Goal: Task Accomplishment & Management: Complete application form

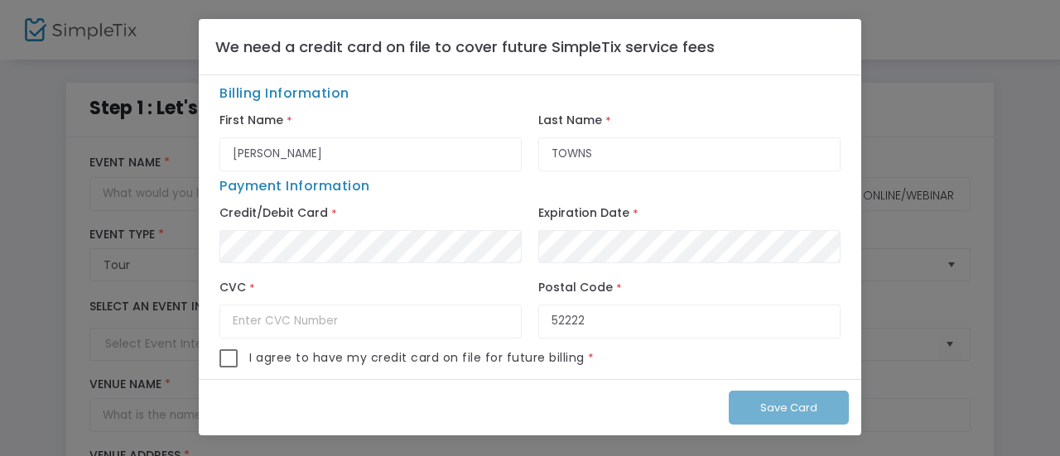
click at [363, 156] on input "VALERIE" at bounding box center [370, 154] width 302 height 34
click at [759, 407] on div "Save Card" at bounding box center [530, 407] width 662 height 57
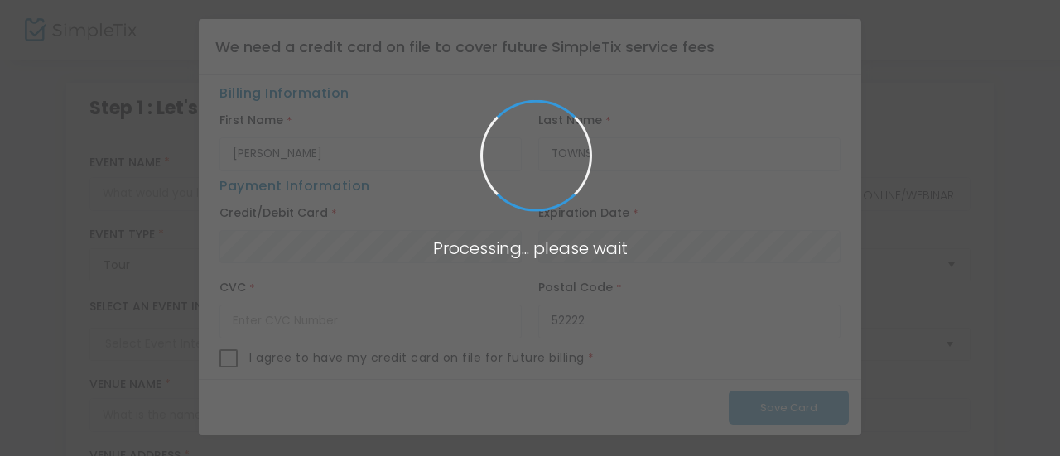
click at [652, 118] on span at bounding box center [530, 228] width 1060 height 456
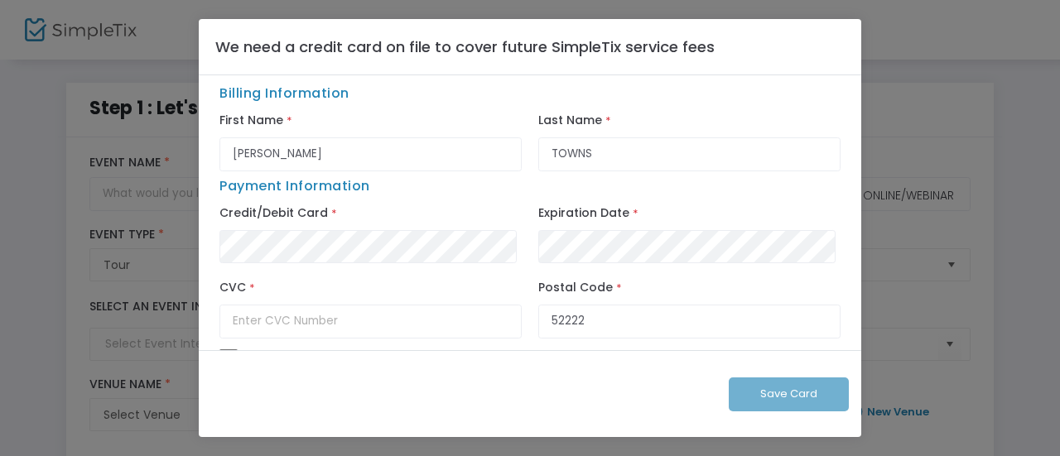
type input "https://www.simpleti"
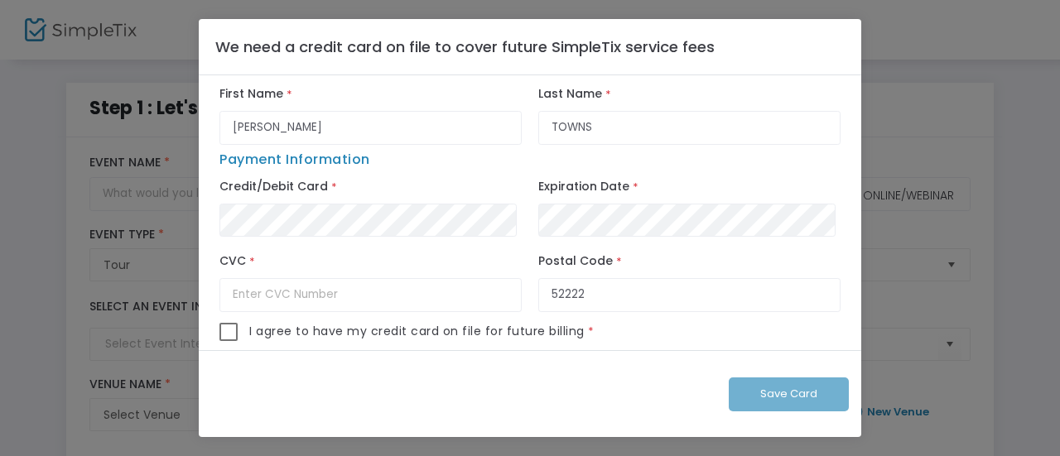
click at [277, 117] on input "VALERIE" at bounding box center [370, 128] width 302 height 34
click at [573, 113] on input "TOWNS" at bounding box center [689, 128] width 302 height 34
click at [232, 330] on span at bounding box center [228, 332] width 18 height 18
click at [228, 341] on input "checkbox" at bounding box center [228, 341] width 1 height 1
checkbox input "true"
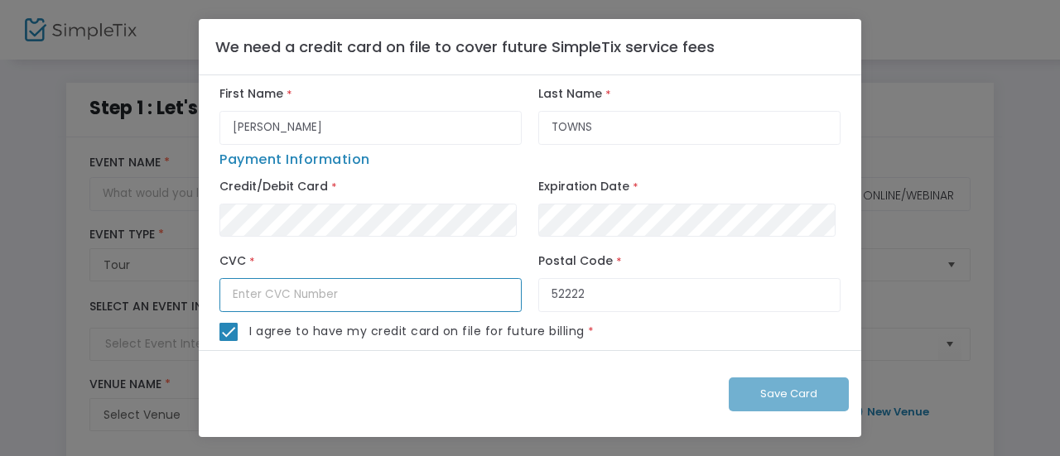
click at [342, 281] on input "text" at bounding box center [370, 295] width 302 height 34
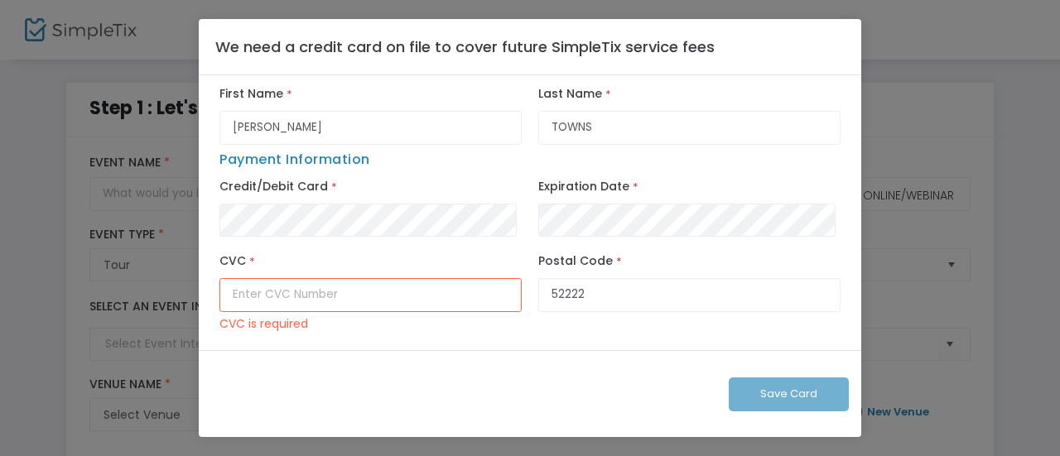
click at [350, 278] on input "text" at bounding box center [370, 295] width 302 height 34
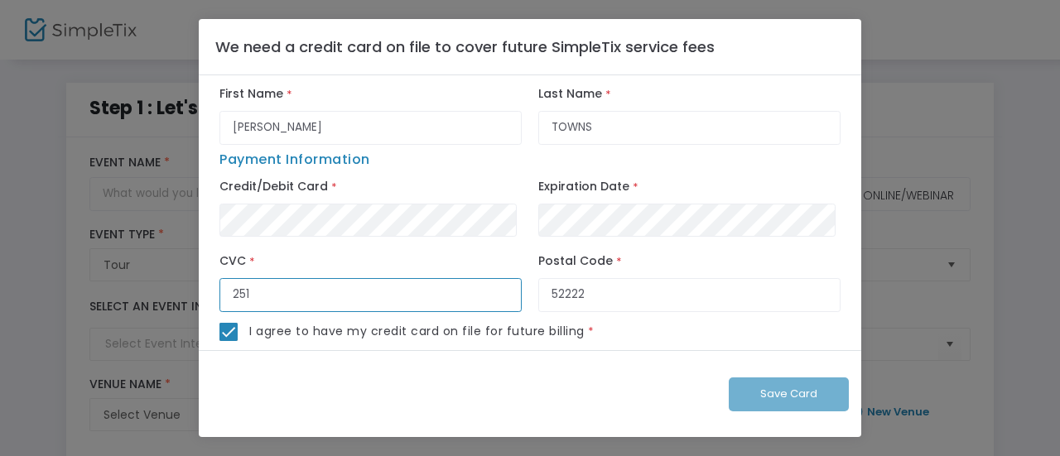
type input "251"
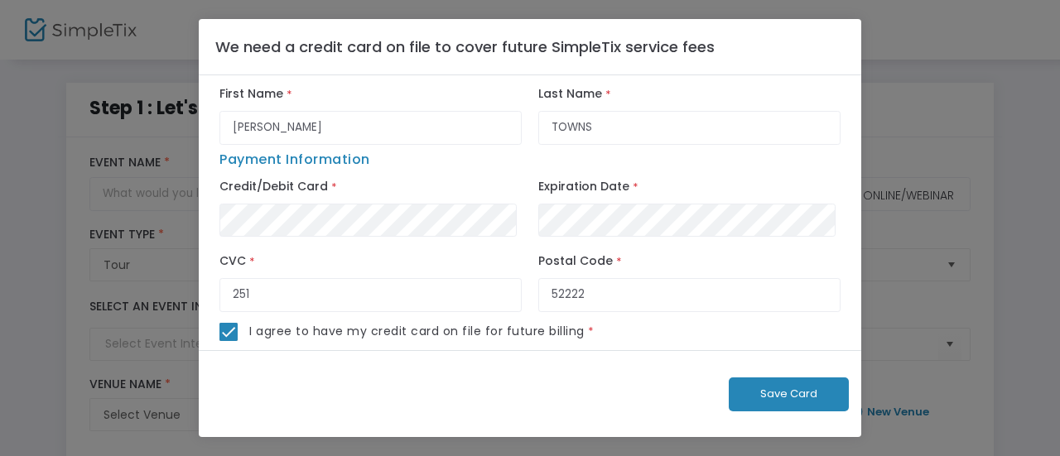
click at [815, 396] on span "Save Card" at bounding box center [788, 394] width 57 height 16
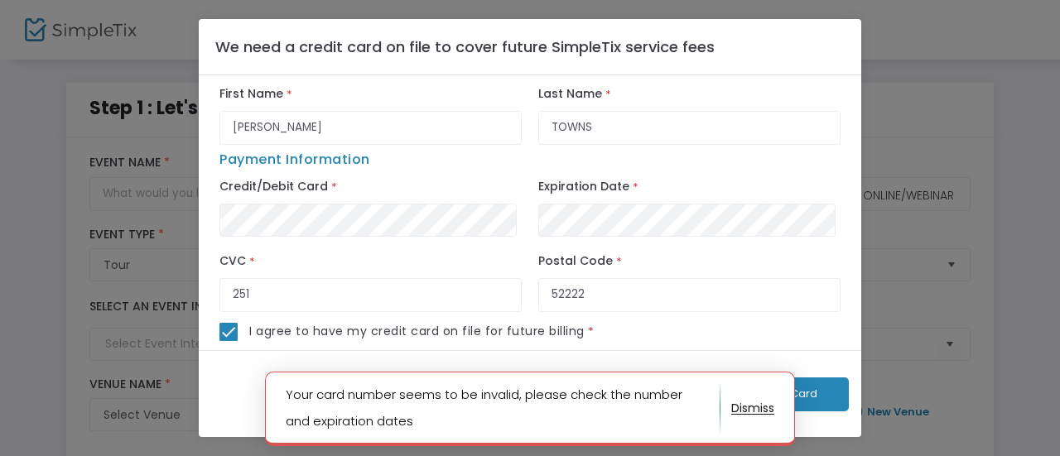
click at [750, 406] on button "button" at bounding box center [752, 408] width 43 height 26
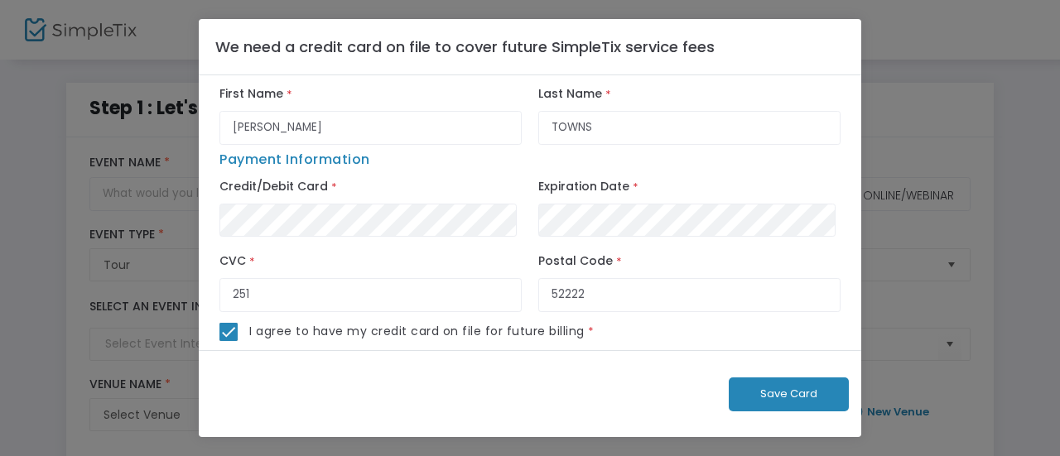
click at [822, 389] on button "Save Card" at bounding box center [789, 395] width 120 height 34
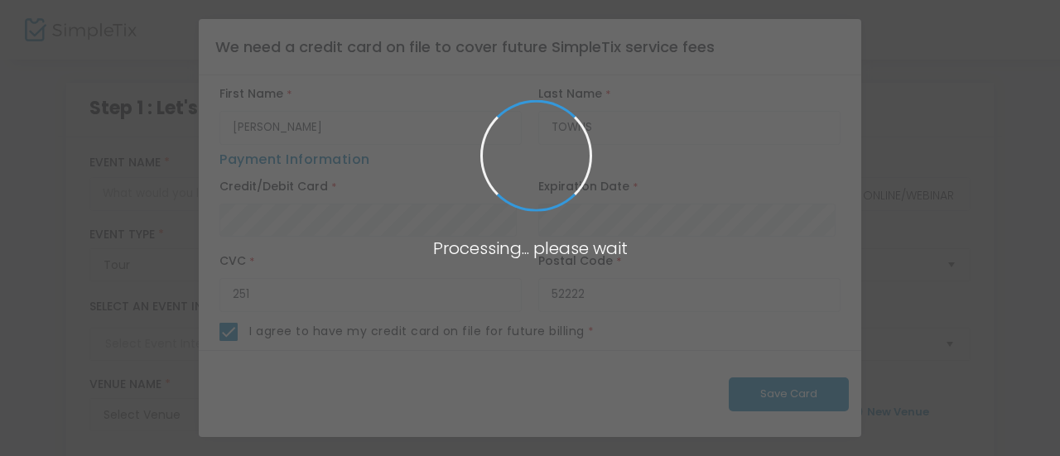
scroll to position [0, 0]
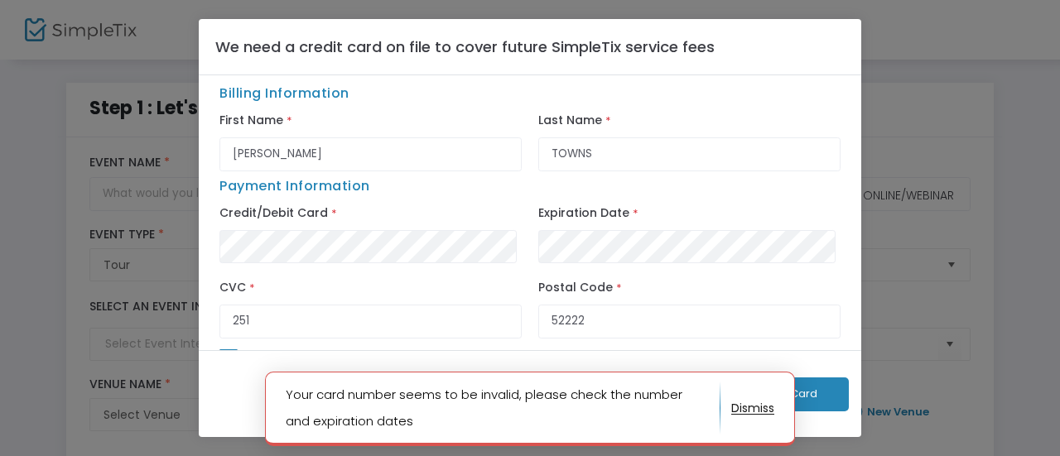
click at [203, 173] on div "Billing Information First Name * VALERIE Last Name * TOWNS Payment Information …" at bounding box center [530, 212] width 662 height 275
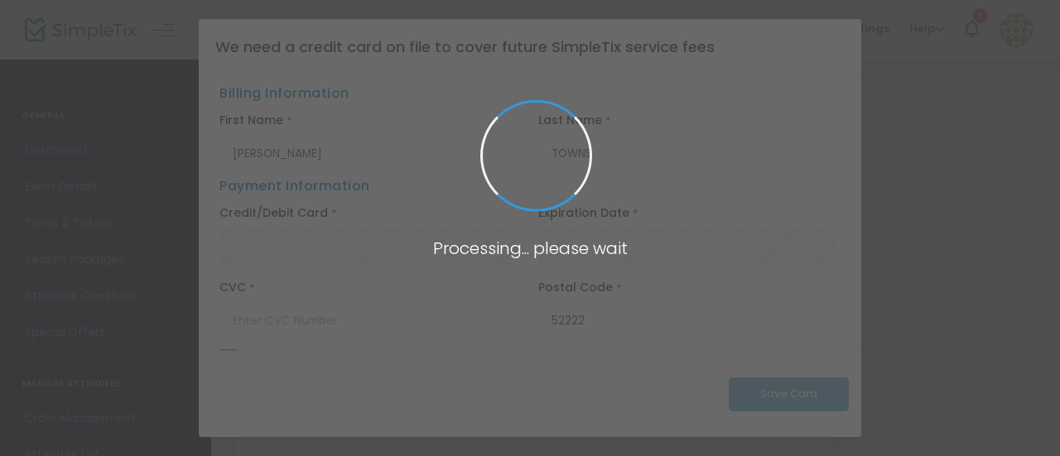
type input "https://www.simpletix.com/e/full-list-of-trvelocity-customer-service-u-tickets-…"
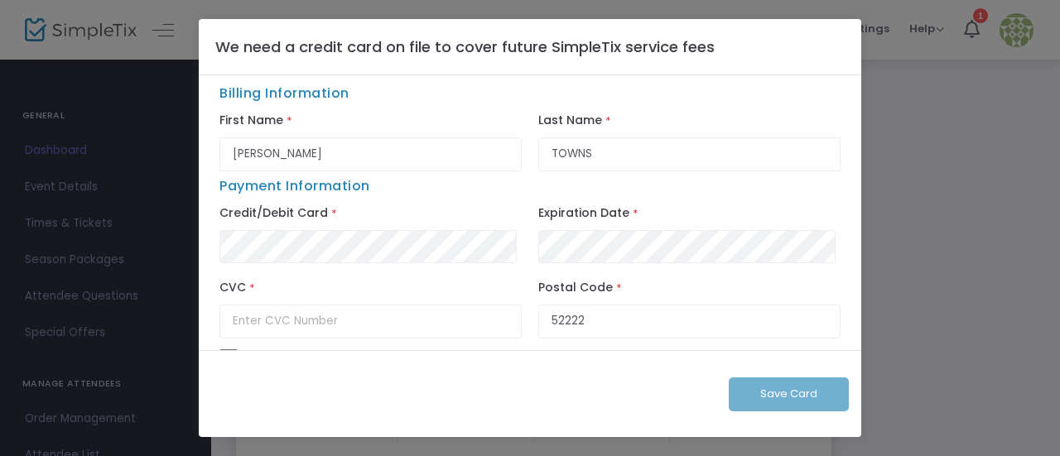
click at [1013, 21] on ngb-modal-window "We need a credit card on file to cover future SimpleTix service fees Billing In…" at bounding box center [530, 228] width 1060 height 456
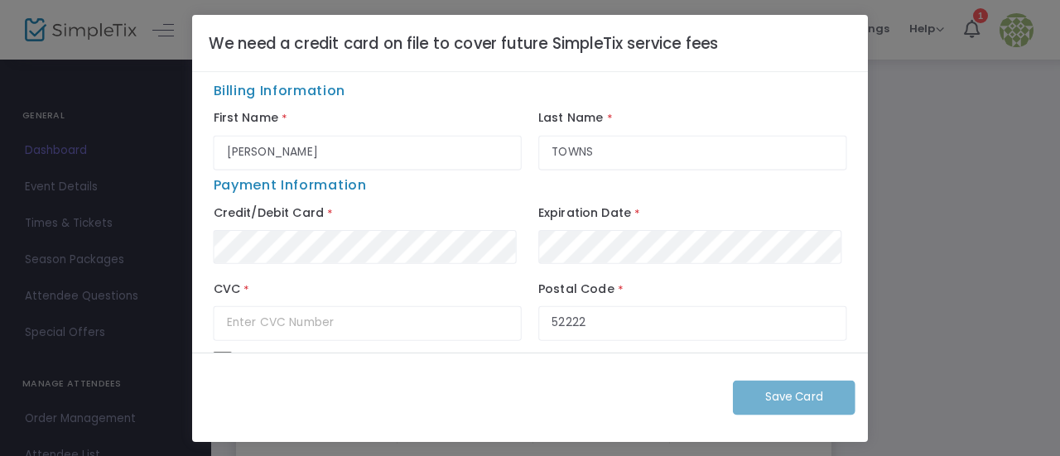
click at [1013, 21] on ngb-modal-window "We need a credit card on file to cover future SimpleTix service fees Billing In…" at bounding box center [530, 228] width 1060 height 456
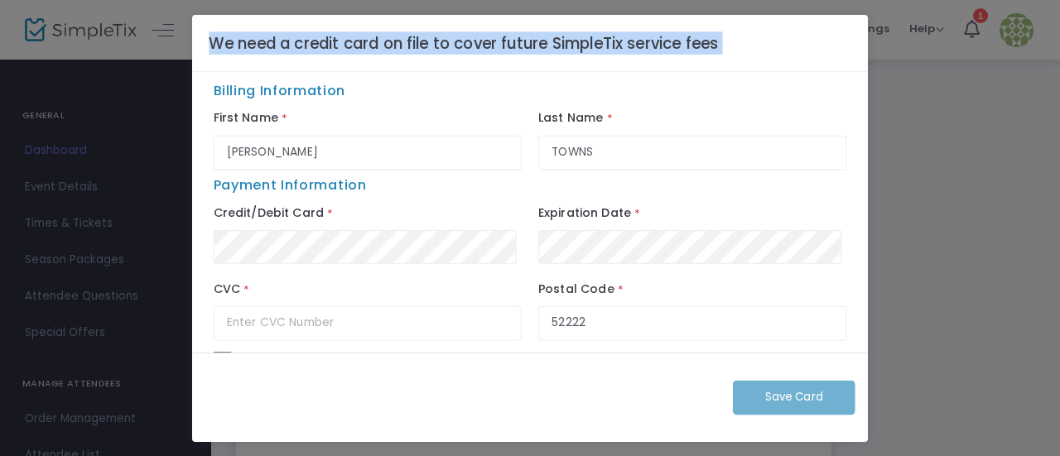
click at [1013, 21] on ngb-modal-window "We need a credit card on file to cover future SimpleTix service fees Billing In…" at bounding box center [530, 228] width 1060 height 456
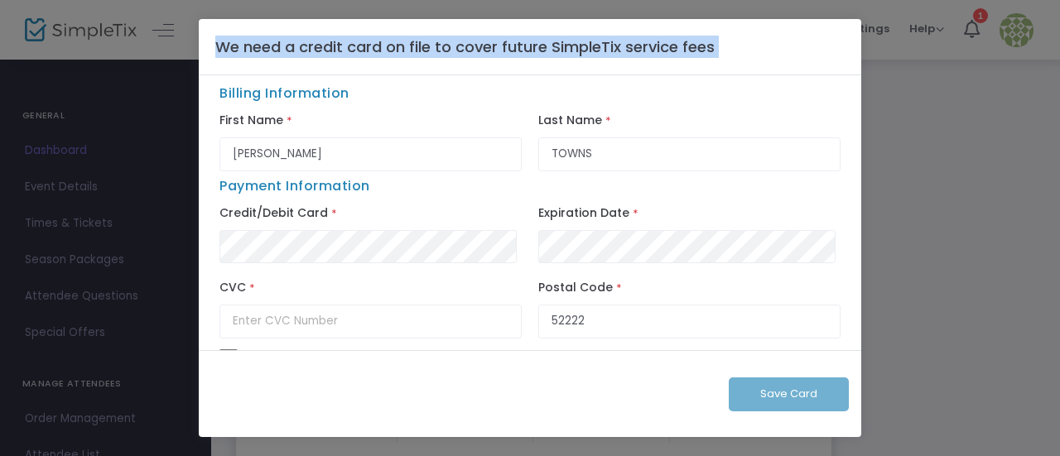
click at [29, 103] on ngb-modal-window "We need a credit card on file to cover future SimpleTix service fees Billing In…" at bounding box center [530, 228] width 1060 height 456
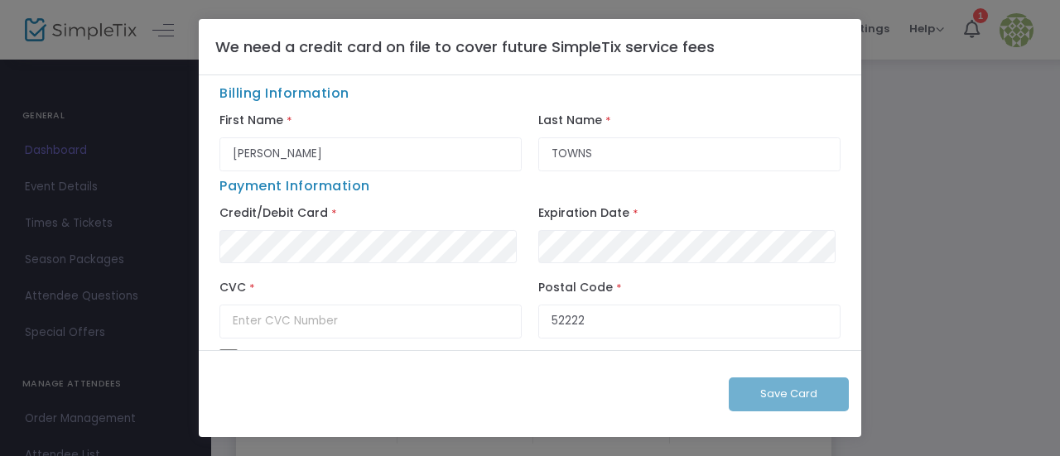
scroll to position [26, 0]
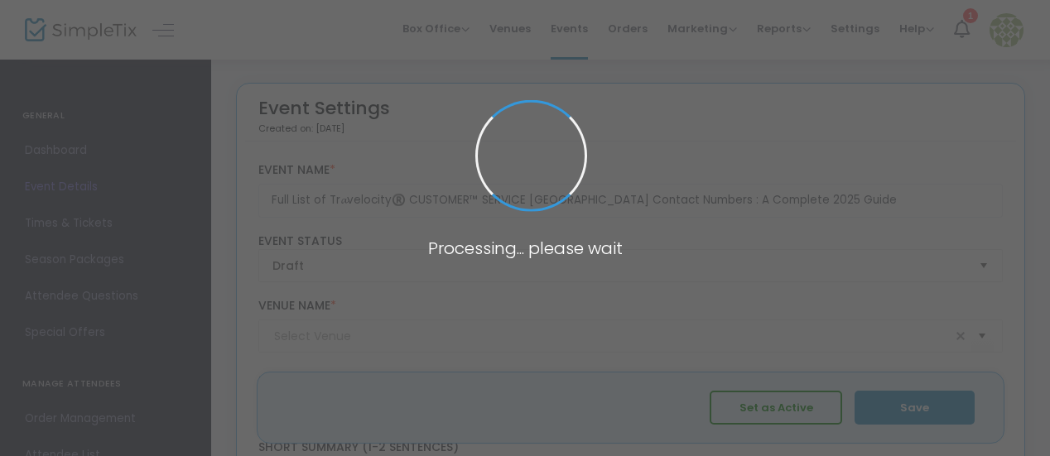
type input "[US_STATE]"
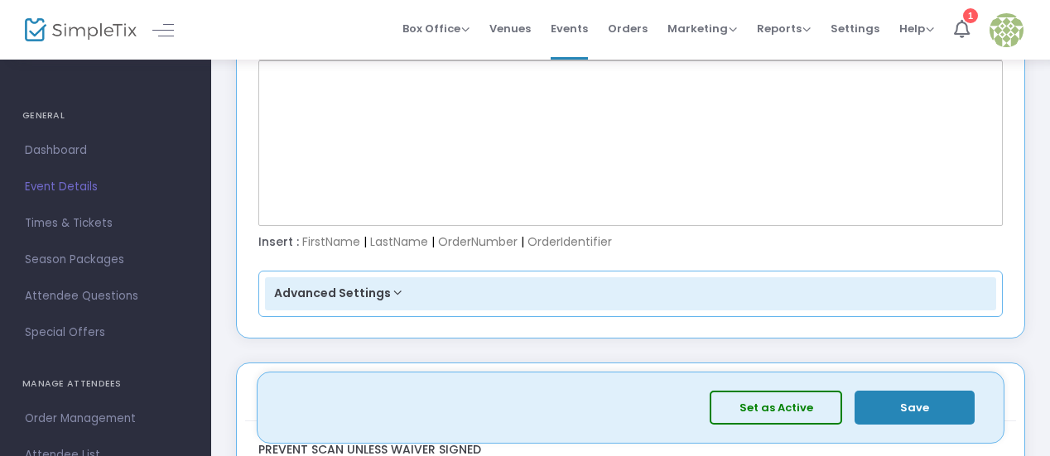
scroll to position [2566, 0]
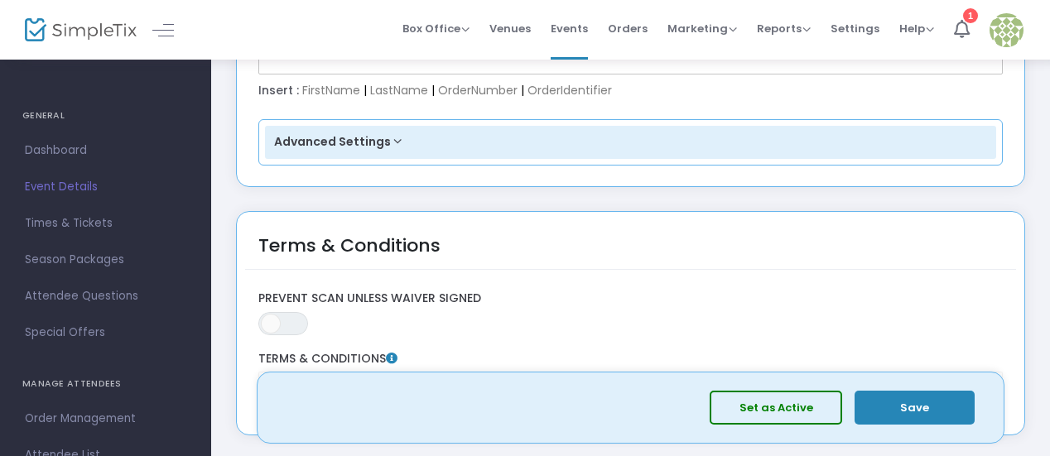
click at [936, 412] on button "Save" at bounding box center [914, 408] width 120 height 34
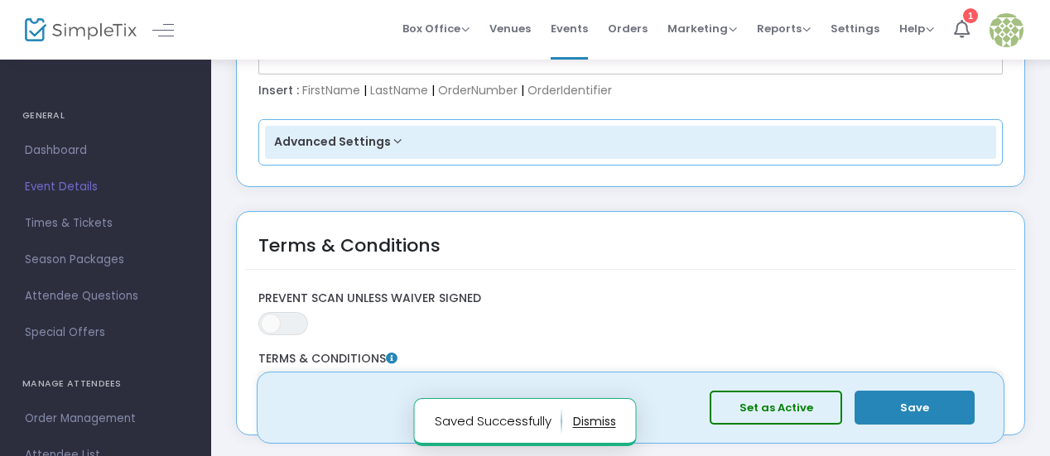
click at [791, 407] on button "Set as Active" at bounding box center [776, 408] width 132 height 34
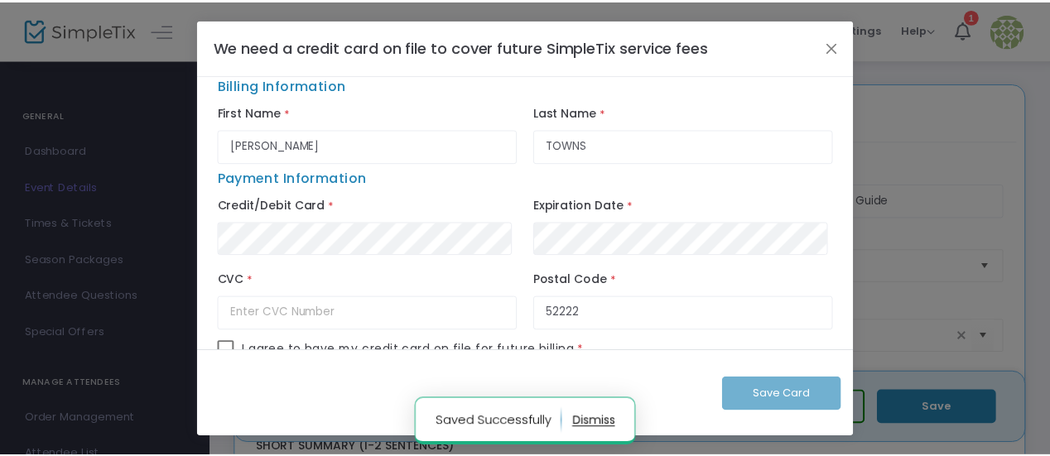
scroll to position [0, 0]
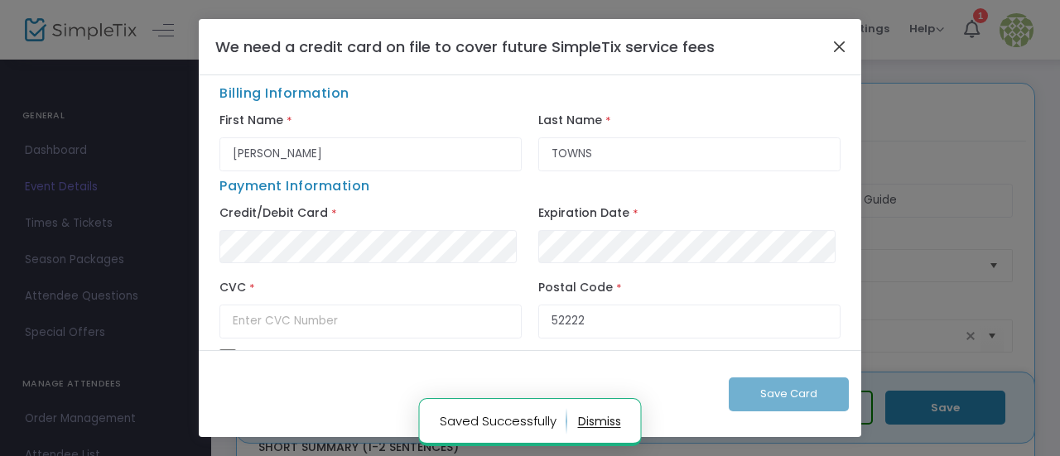
click at [849, 46] on button "Close" at bounding box center [840, 47] width 22 height 22
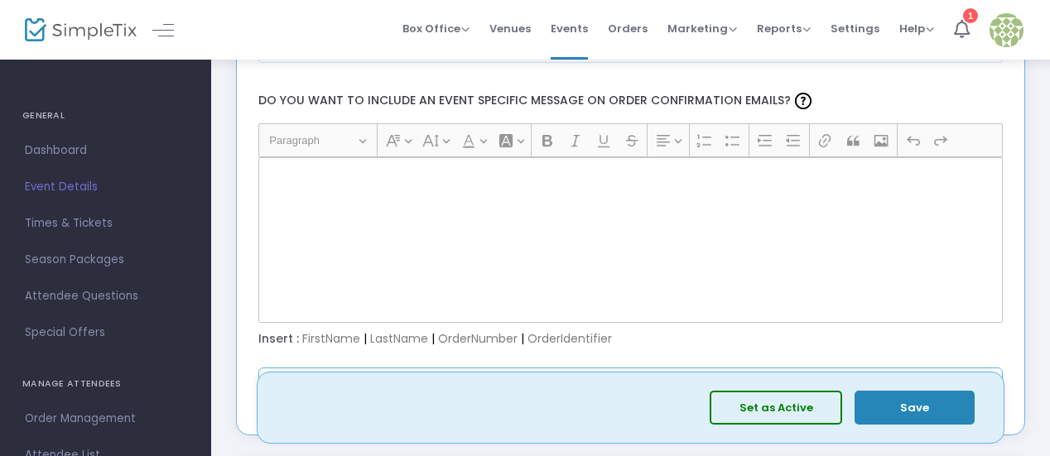
scroll to position [2769, 0]
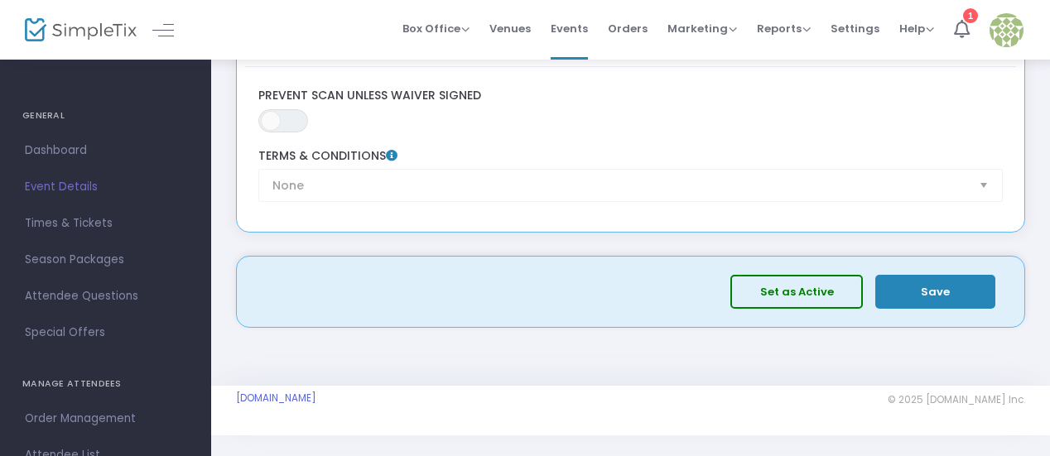
click at [911, 288] on button "Save" at bounding box center [935, 292] width 120 height 34
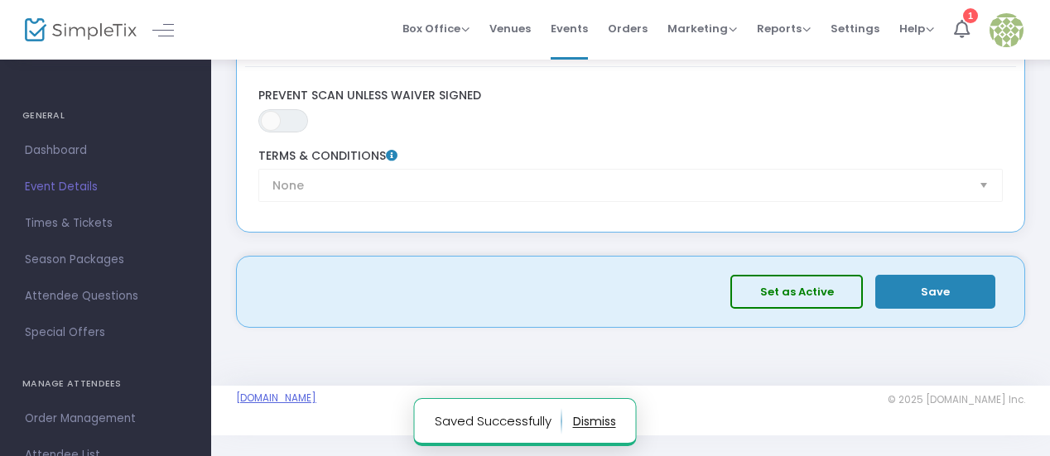
click at [278, 392] on link "[DOMAIN_NAME]" at bounding box center [276, 398] width 80 height 13
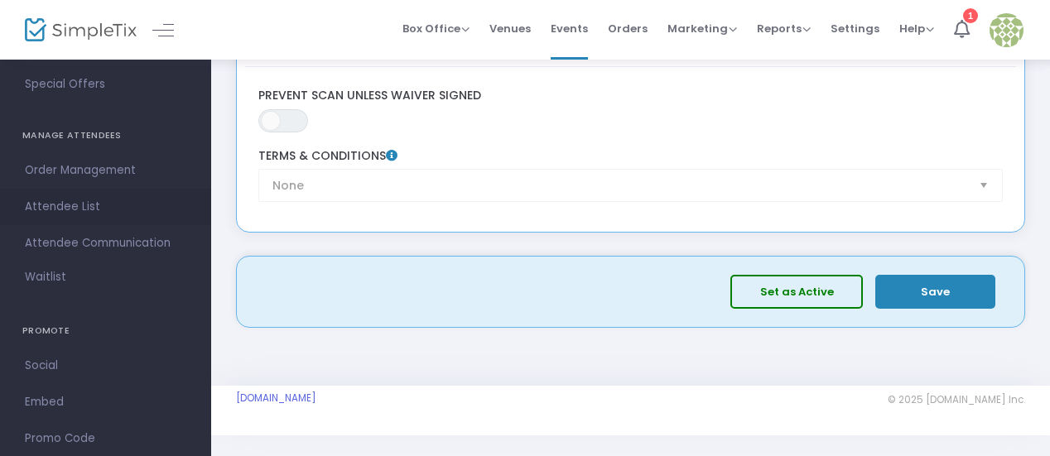
scroll to position [321, 0]
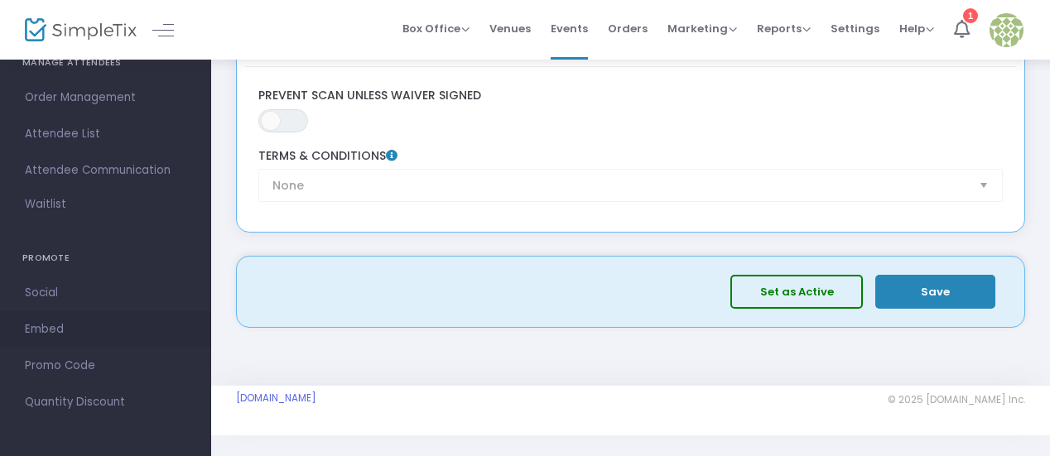
click at [64, 331] on span "Embed" at bounding box center [105, 330] width 161 height 22
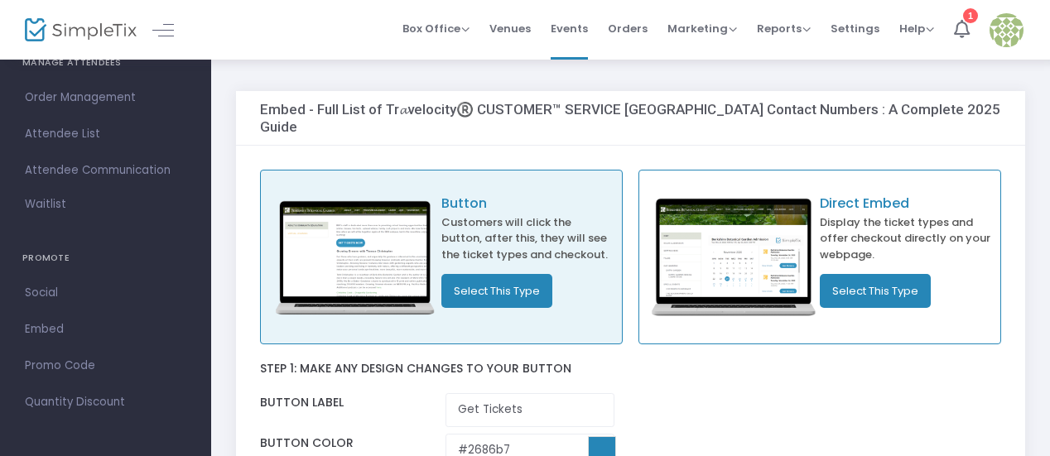
drag, startPoint x: 581, startPoint y: 31, endPoint x: 12, endPoint y: 195, distance: 591.9
click at [581, 31] on span "Events" at bounding box center [569, 28] width 37 height 42
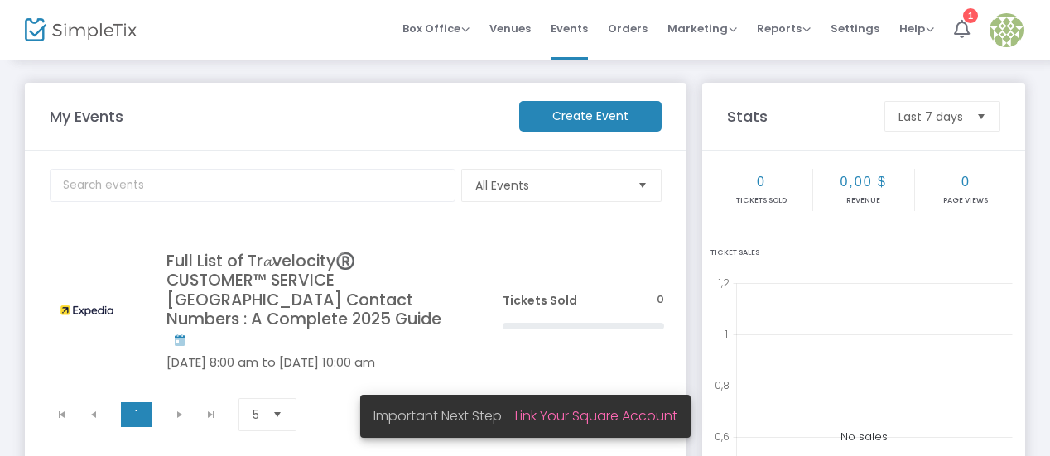
click at [594, 117] on m-button "Create Event" at bounding box center [590, 116] width 142 height 31
click at [578, 416] on link "Link Your Square Account" at bounding box center [596, 415] width 162 height 19
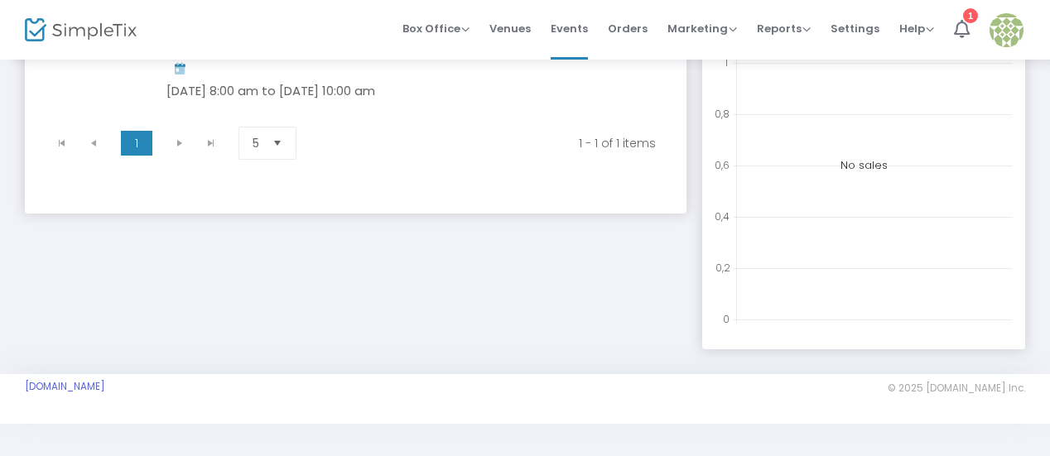
scroll to position [51, 0]
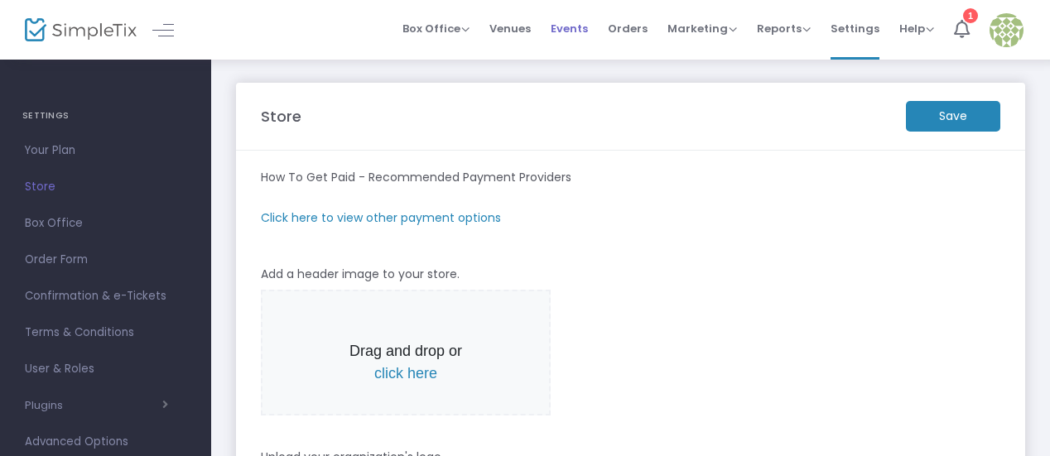
click at [568, 21] on span "Events" at bounding box center [569, 28] width 37 height 42
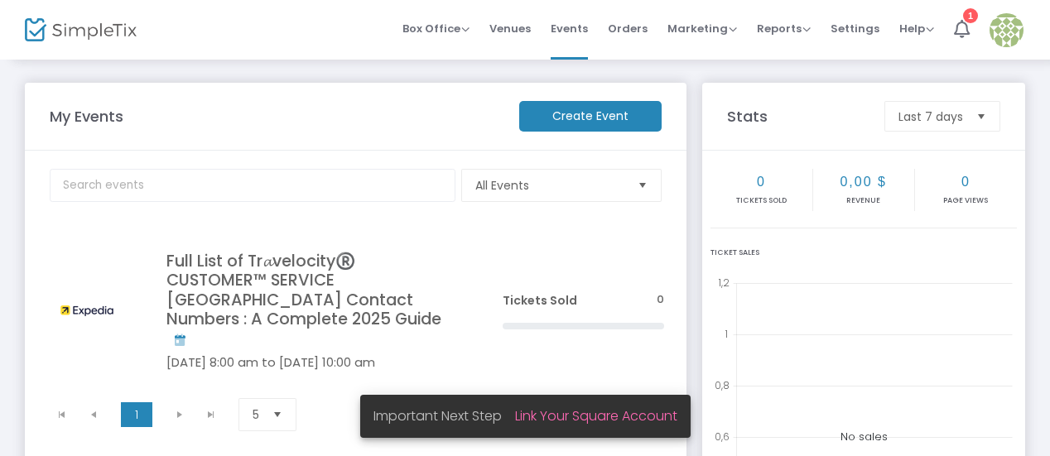
click at [587, 128] on m-button "Create Event" at bounding box center [590, 116] width 142 height 31
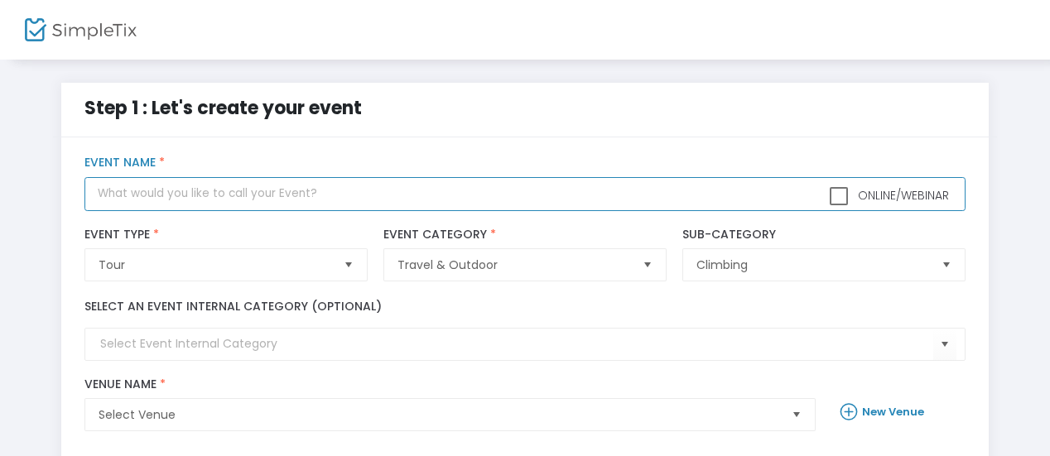
click at [229, 177] on input "text" at bounding box center [524, 194] width 880 height 34
click at [224, 193] on input "text" at bounding box center [524, 194] width 880 height 34
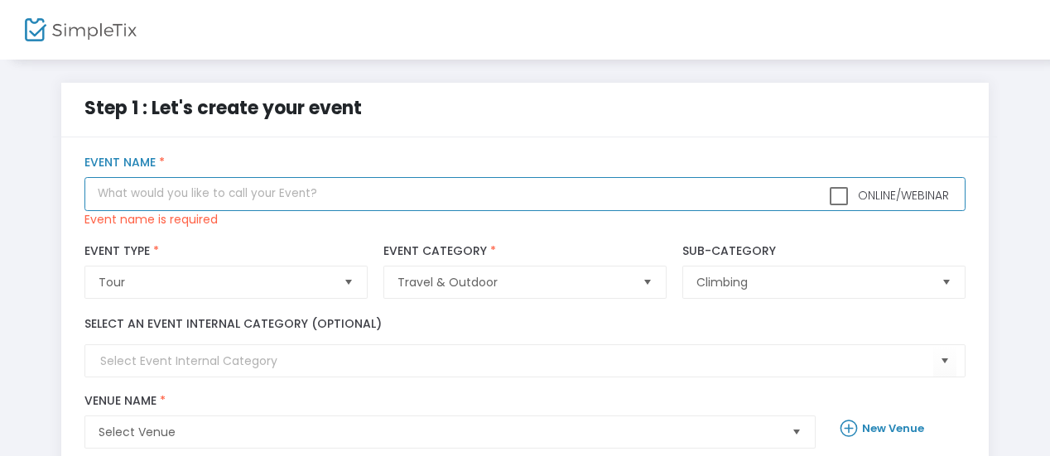
paste input "Full List of Tr𝓪velocity®️ CUSTOMER™ SERVICE [GEOGRAPHIC_DATA] Contact Numbers …"
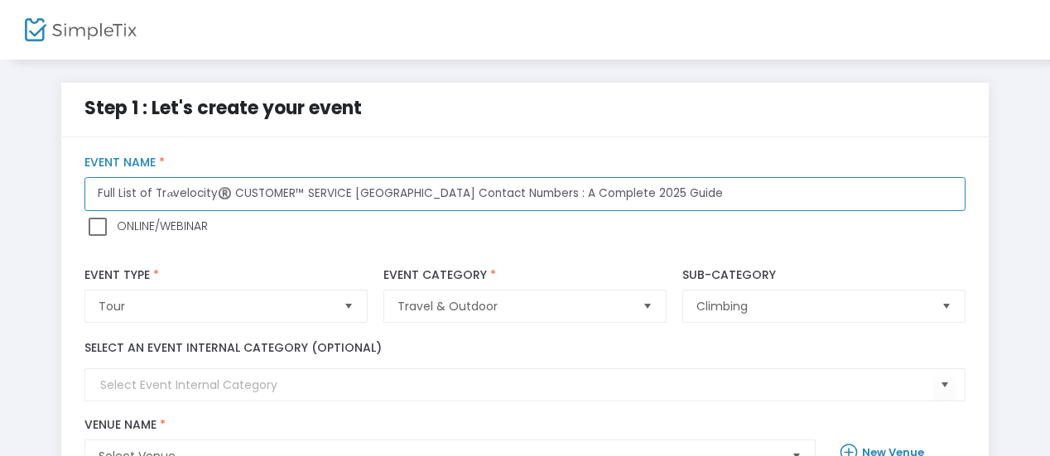
drag, startPoint x: 214, startPoint y: 182, endPoint x: 168, endPoint y: 191, distance: 46.4
click at [168, 191] on input "Full List of Tr𝓪velocity®️ CUSTOMER™ SERVICE [GEOGRAPHIC_DATA] Contact Numbers …" at bounding box center [524, 194] width 880 height 34
drag, startPoint x: 166, startPoint y: 198, endPoint x: 156, endPoint y: 196, distance: 10.1
click at [156, 196] on input "Full List of Tr𝓪®️ CUSTOMER™ SERVICE USA Contact Numbers : A Complete 2025 Guide" at bounding box center [524, 194] width 880 height 34
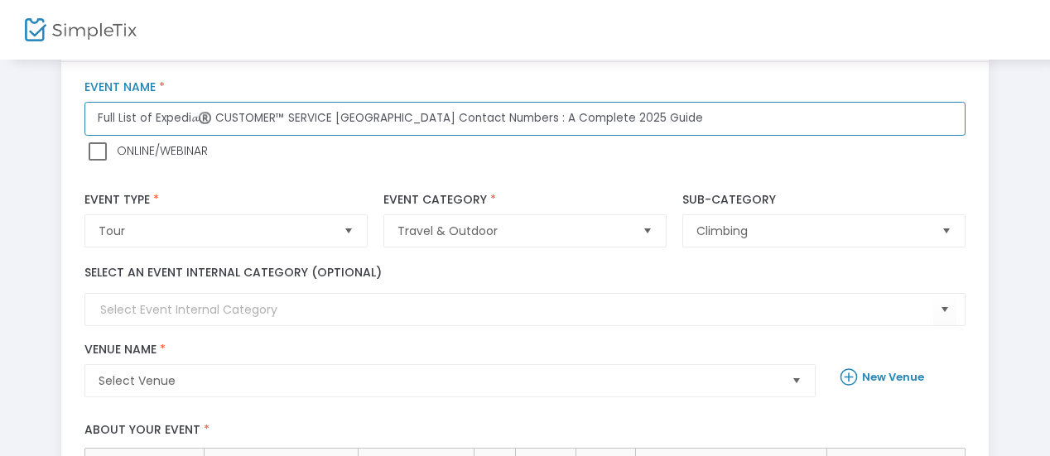
scroll to position [166, 0]
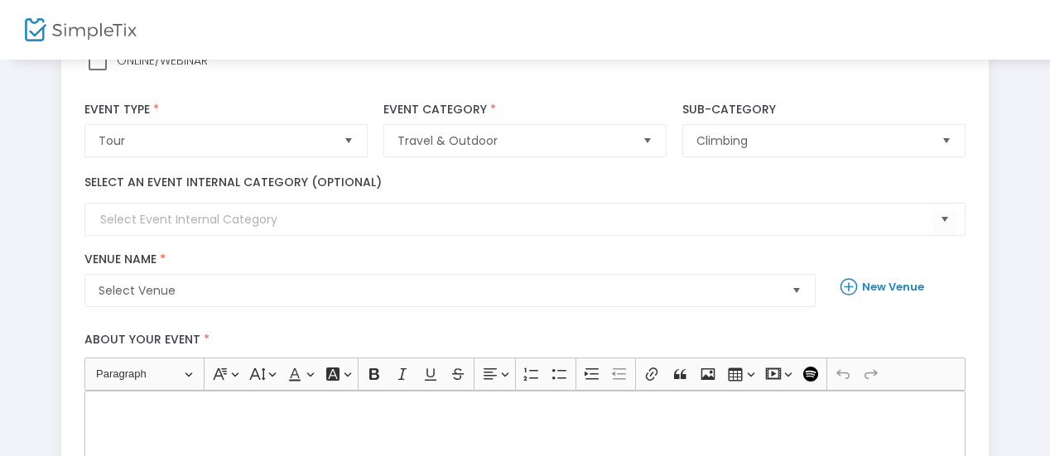
type input "Full List of Expedi𝓪®️ CUSTOMER™ SERVICE USA Contact Numbers : A Complete 2025 …"
click at [238, 141] on span "Tour" at bounding box center [214, 140] width 231 height 17
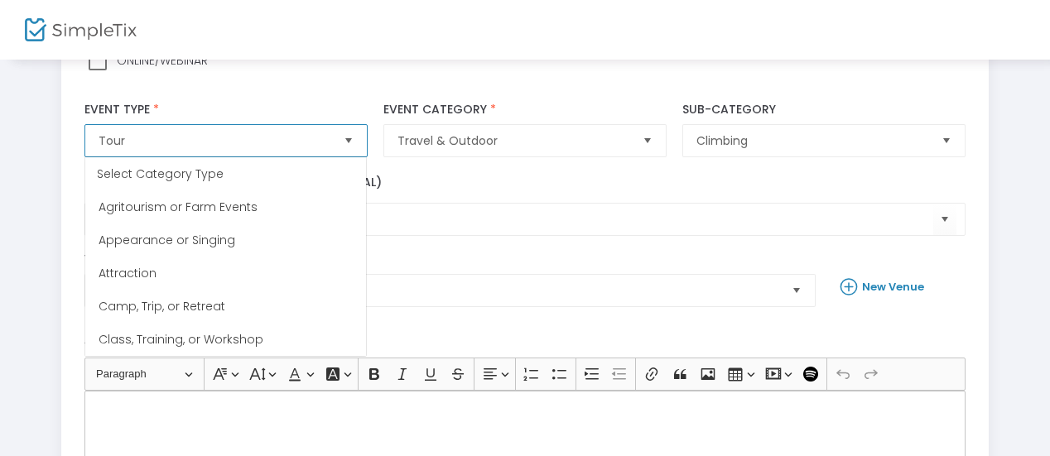
scroll to position [431, 0]
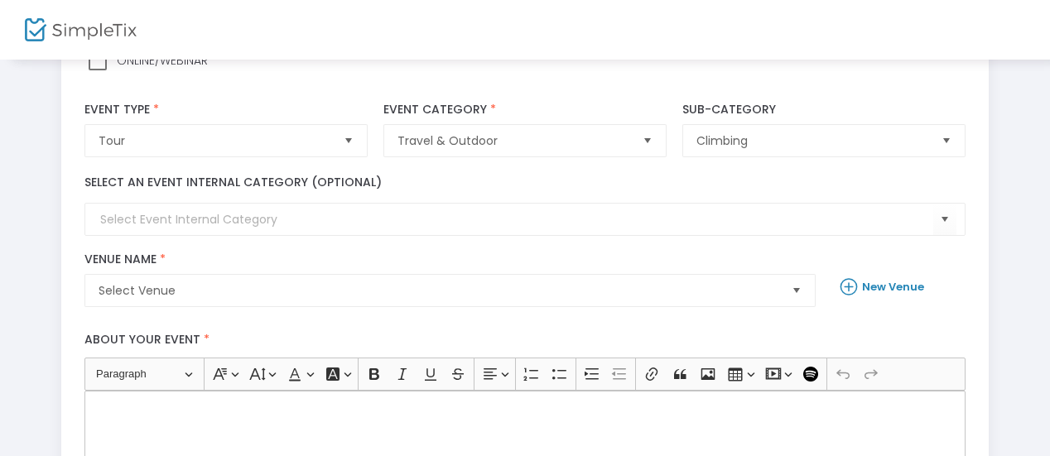
click at [417, 268] on div "Select Venue Venue Name * Venue is required" at bounding box center [450, 280] width 747 height 55
click at [548, 149] on span "Travel & Outdoor" at bounding box center [513, 140] width 244 height 31
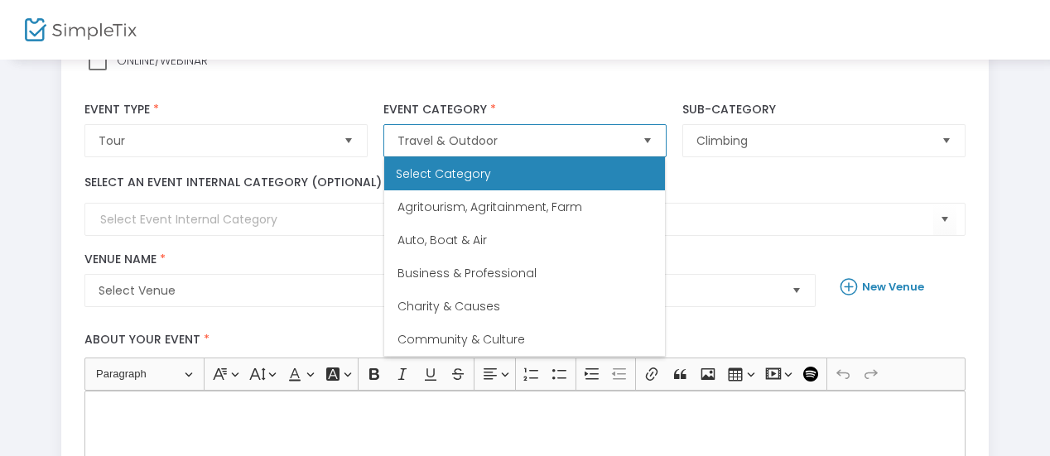
scroll to position [563, 0]
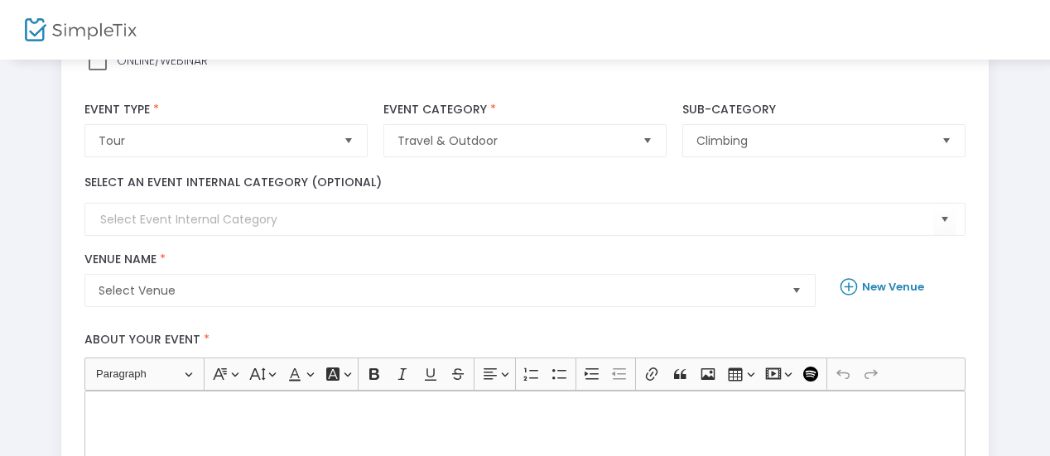
click at [773, 206] on kendo-combobox at bounding box center [524, 219] width 880 height 33
click at [766, 145] on span "Climbing" at bounding box center [811, 140] width 231 height 17
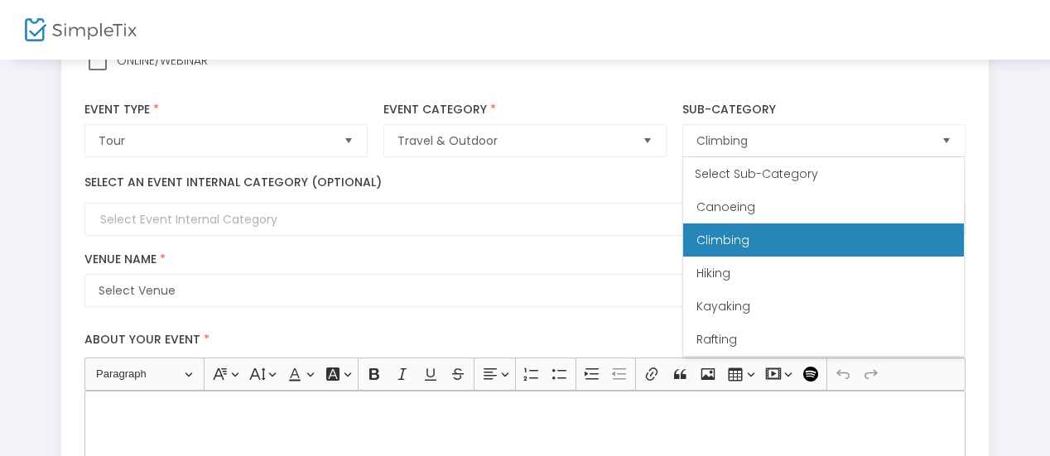
click at [493, 264] on label "Venue Name *" at bounding box center [449, 260] width 731 height 15
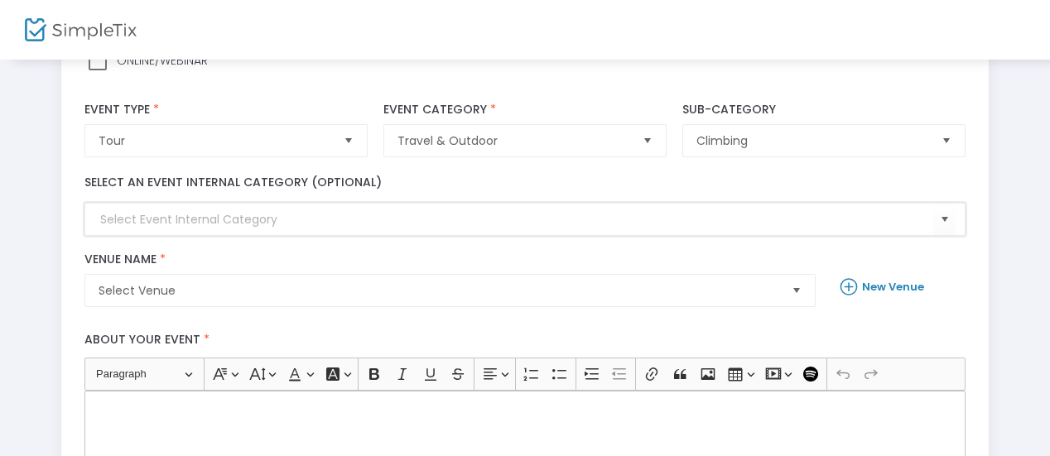
click at [215, 219] on input at bounding box center [516, 219] width 832 height 17
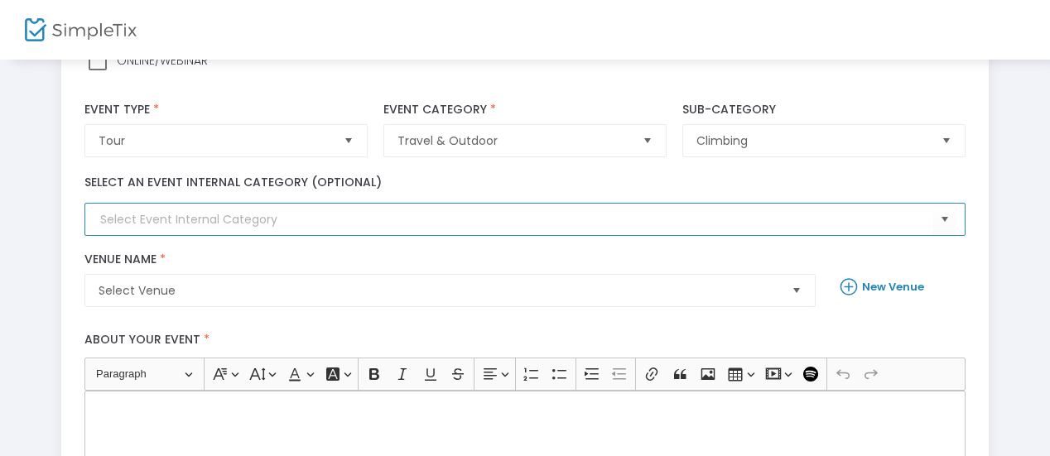
scroll to position [248, 0]
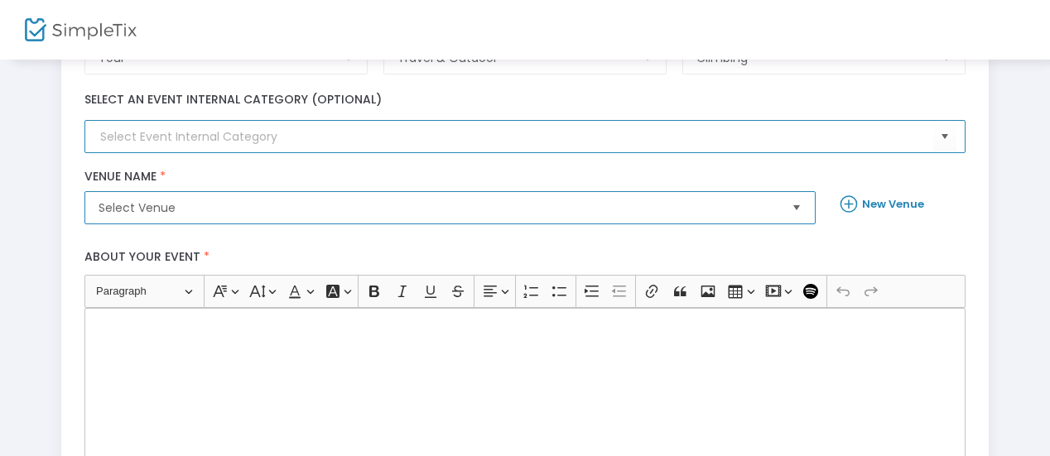
click at [219, 201] on span "Select Venue" at bounding box center [439, 208] width 680 height 17
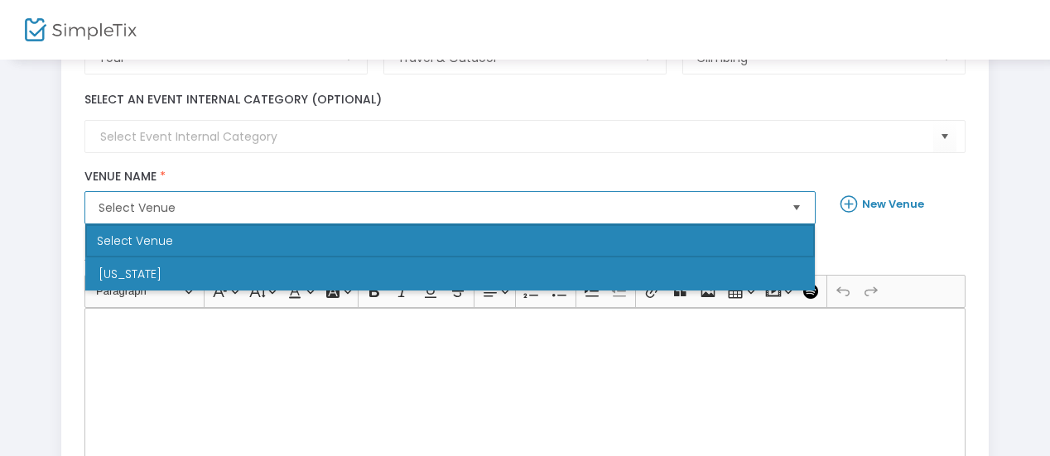
click at [214, 272] on li "[US_STATE]" at bounding box center [449, 273] width 729 height 33
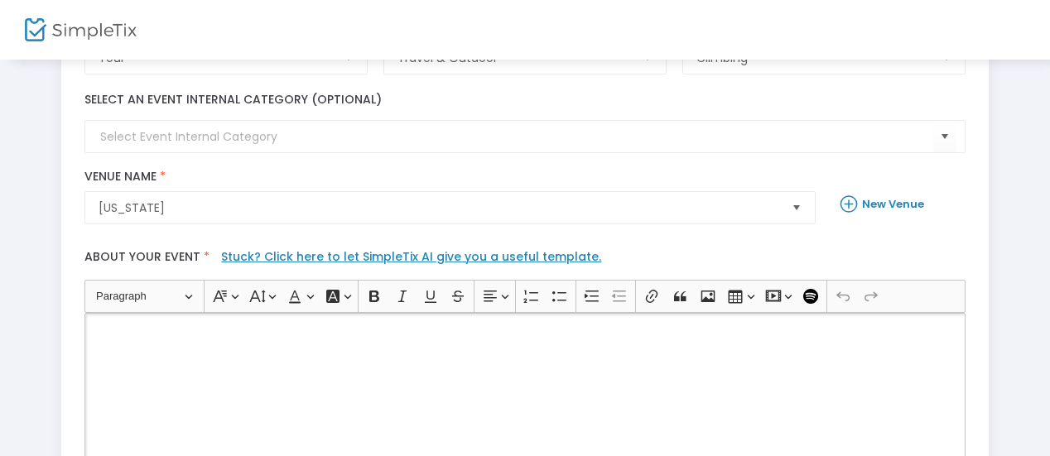
click at [195, 385] on div "Rich Text Editor, main" at bounding box center [524, 396] width 880 height 166
click at [237, 341] on div "Rich Text Editor, main" at bounding box center [524, 396] width 880 height 166
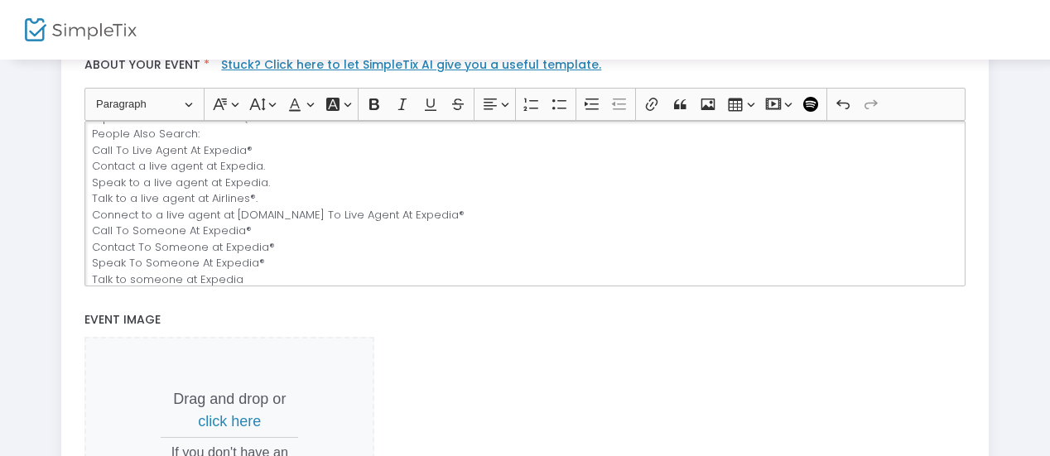
scroll to position [616, 0]
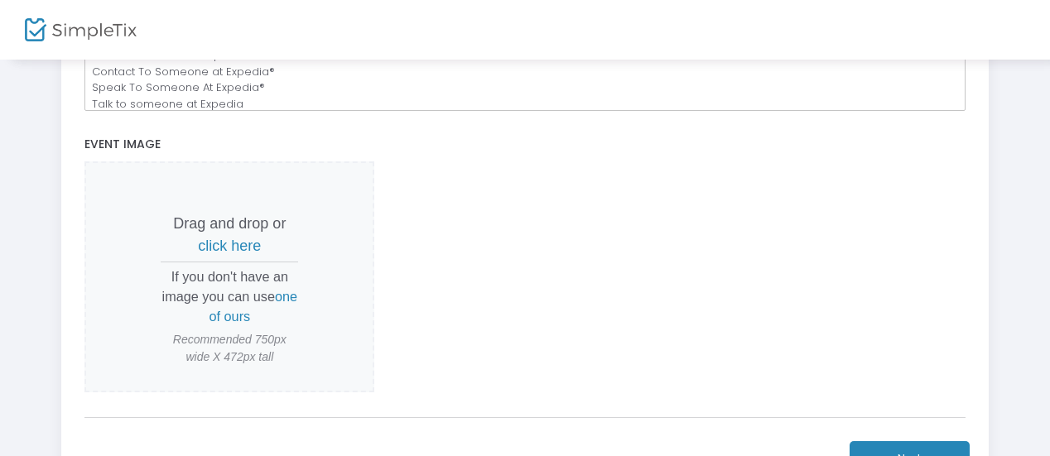
click at [226, 238] on span "click here" at bounding box center [229, 246] width 63 height 17
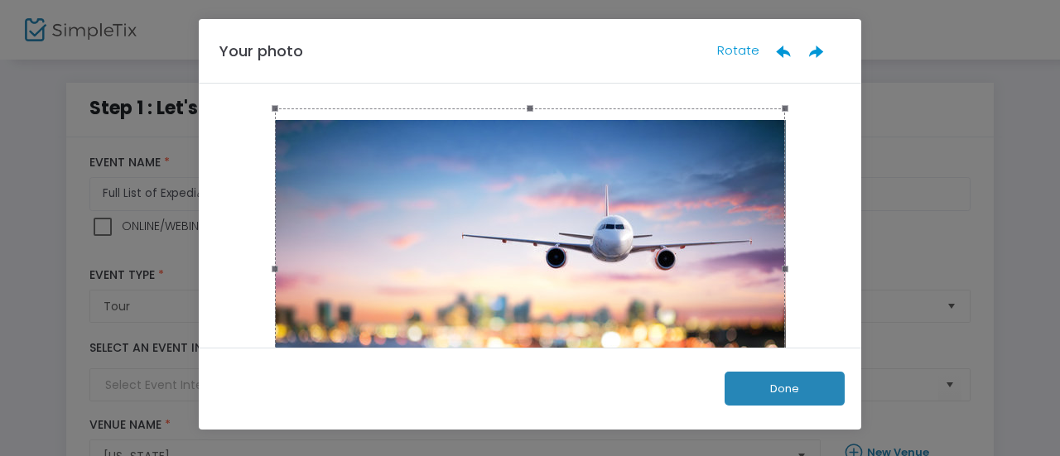
click at [783, 395] on button "Done" at bounding box center [784, 389] width 120 height 34
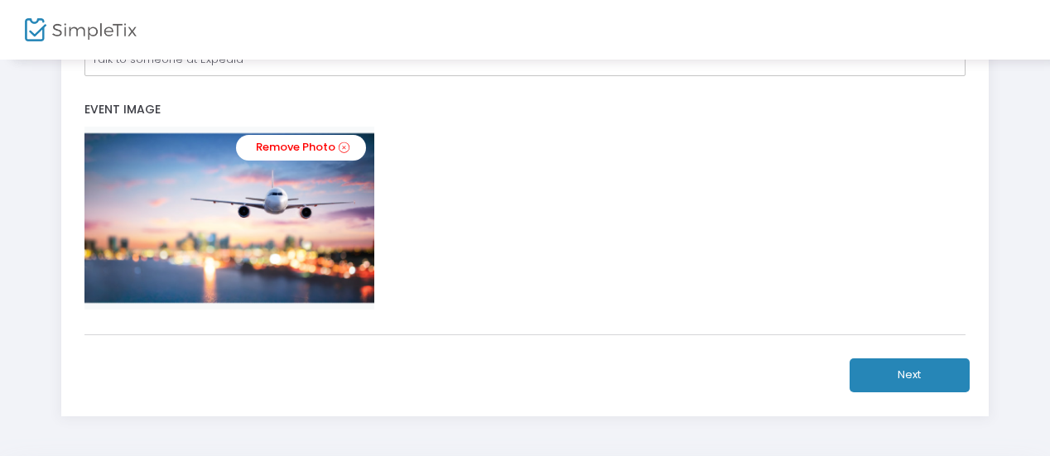
scroll to position [749, 0]
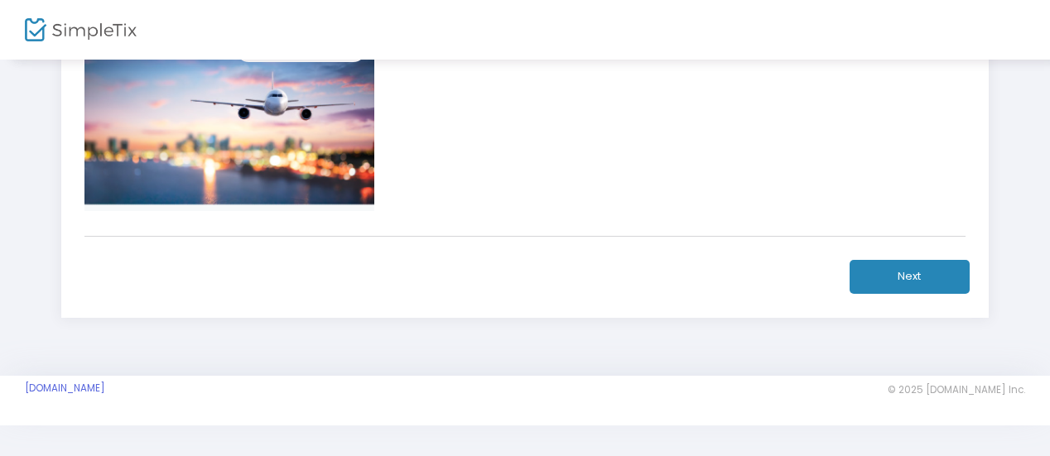
click at [924, 285] on button "Next" at bounding box center [909, 277] width 120 height 34
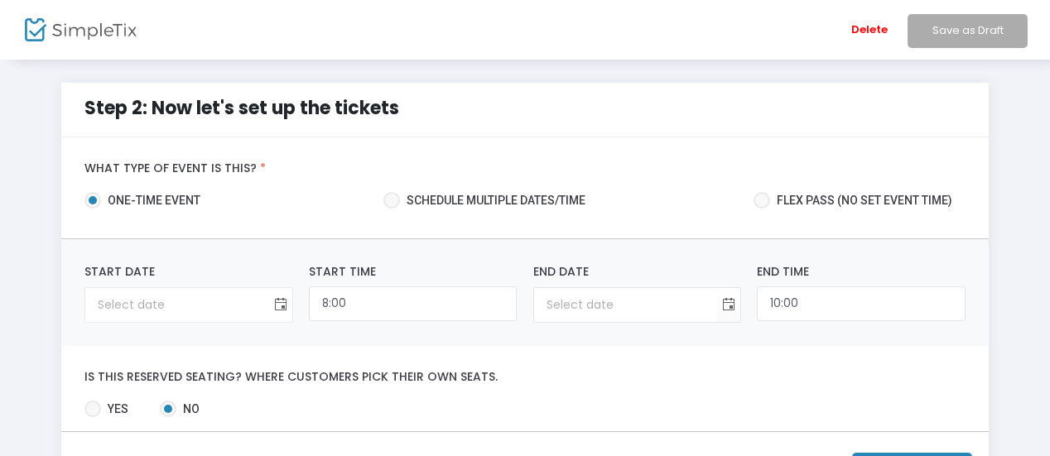
click at [279, 307] on span "Toggle calendar" at bounding box center [280, 304] width 27 height 27
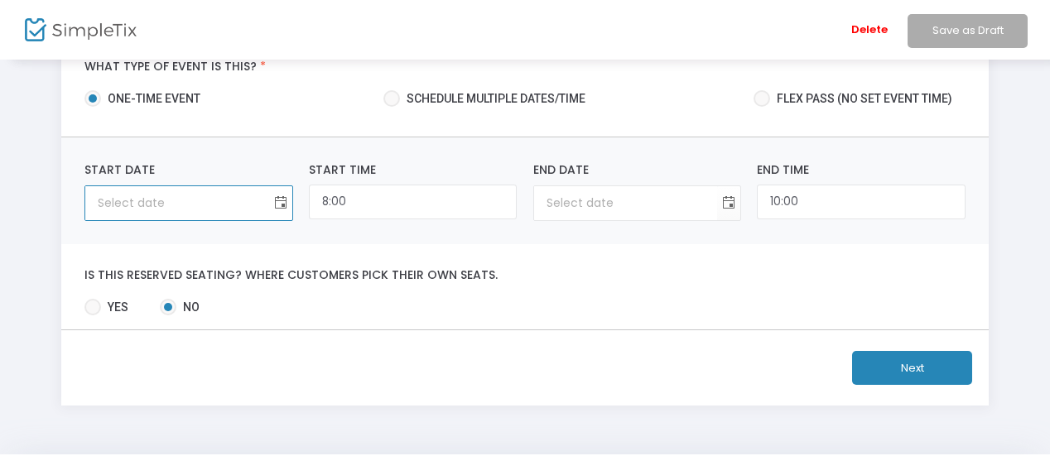
scroll to position [181, 0]
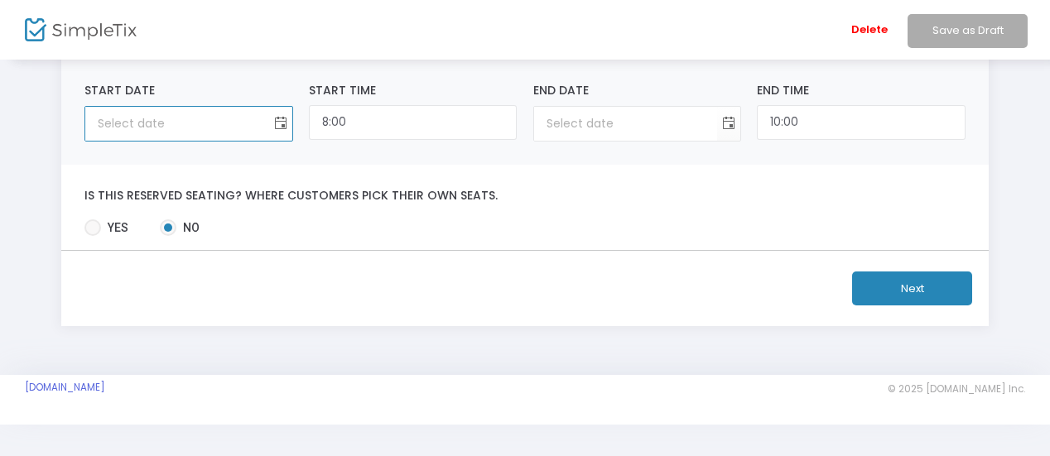
click at [279, 123] on span "Toggle calendar" at bounding box center [280, 123] width 27 height 27
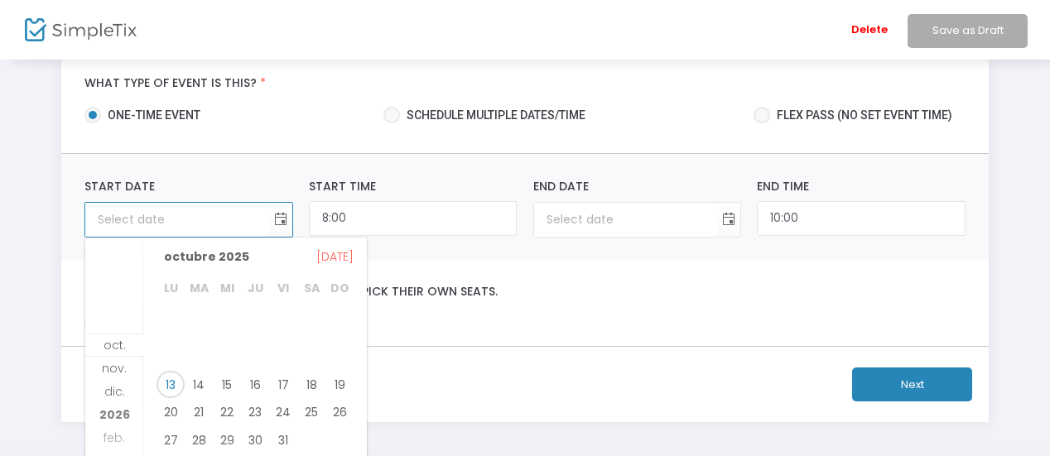
scroll to position [83, 0]
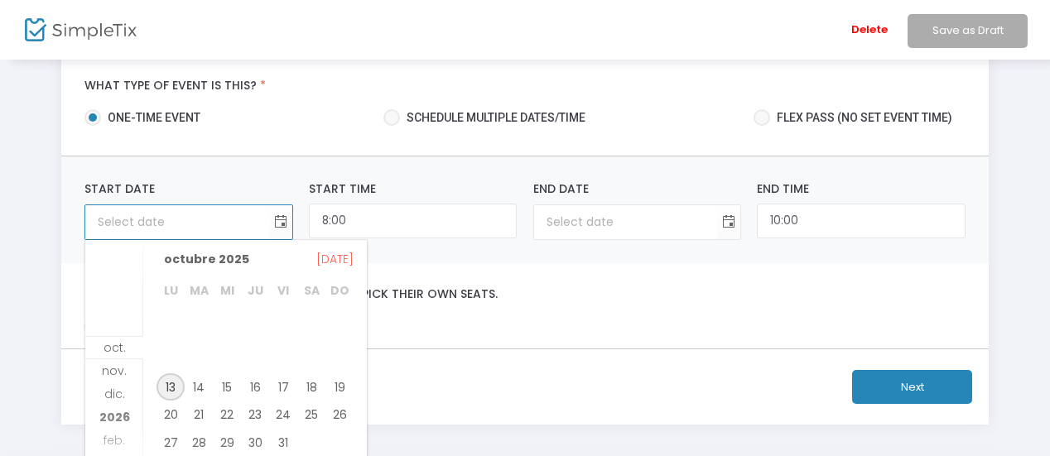
click at [169, 385] on span "13" at bounding box center [170, 387] width 28 height 28
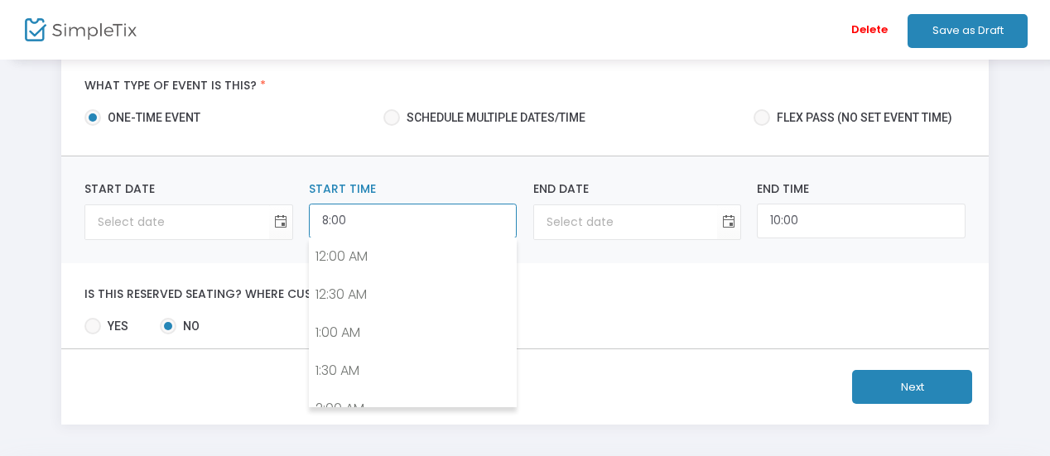
click at [448, 234] on input "8:00" at bounding box center [413, 222] width 208 height 36
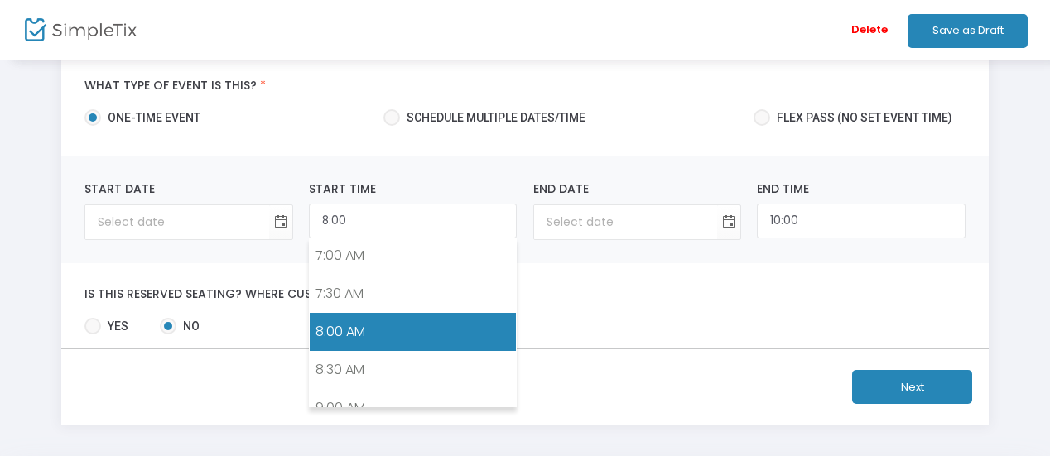
click at [808, 238] on div "10:00 End Time" at bounding box center [861, 210] width 224 height 60
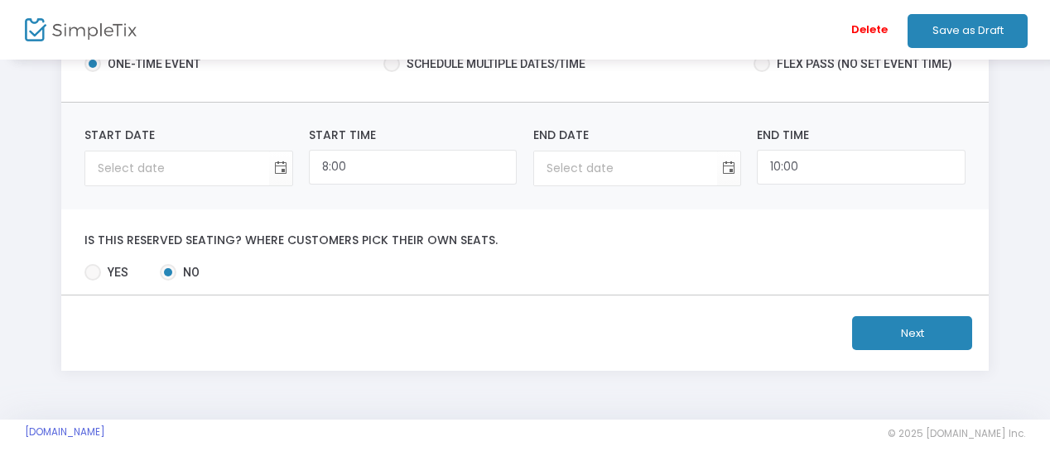
scroll to position [181, 0]
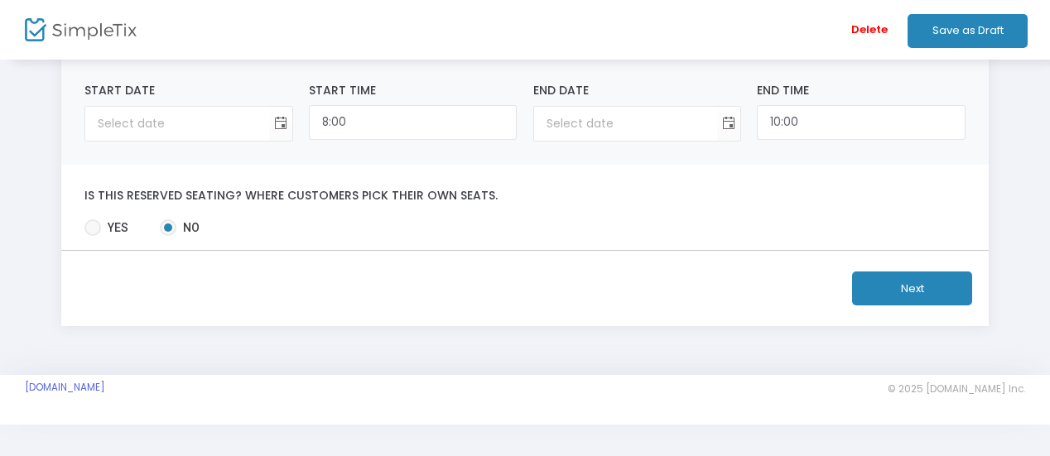
click at [921, 288] on button "Next" at bounding box center [912, 289] width 120 height 34
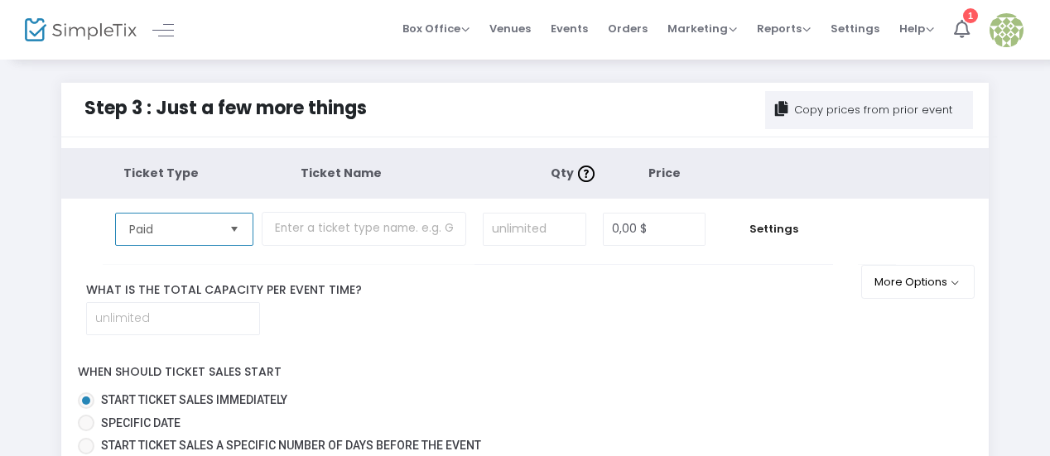
click at [200, 233] on span "Paid" at bounding box center [172, 229] width 87 height 17
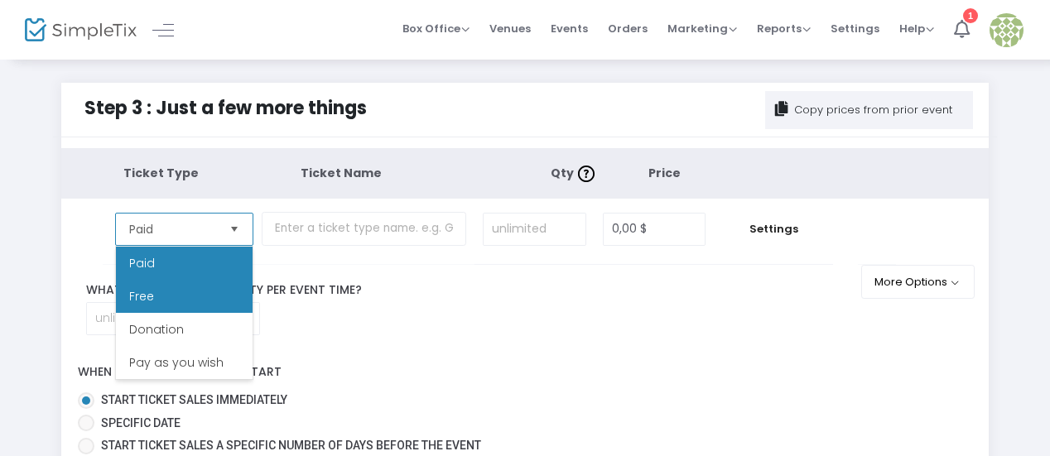
click at [174, 293] on li "Free" at bounding box center [184, 296] width 137 height 33
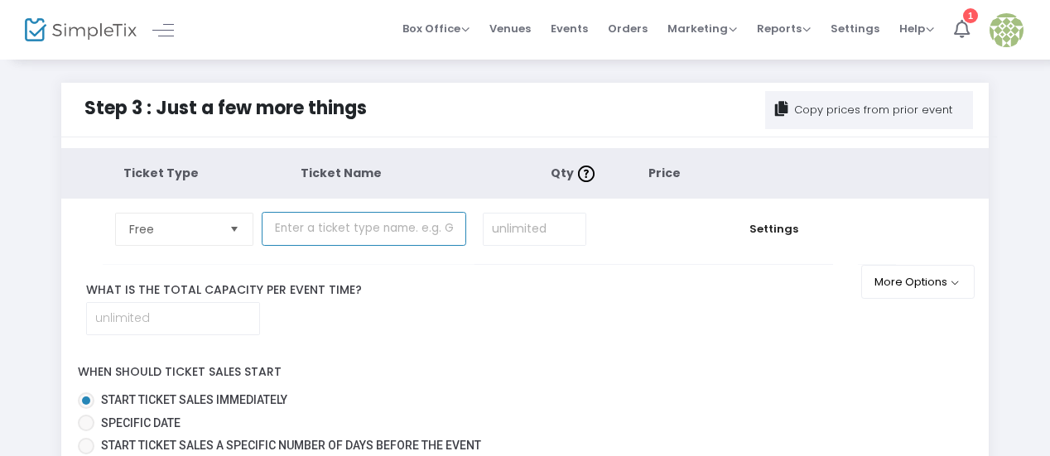
drag, startPoint x: 354, startPoint y: 232, endPoint x: 363, endPoint y: 244, distance: 15.4
click at [354, 232] on input "text" at bounding box center [364, 229] width 204 height 34
type input "dennyty"
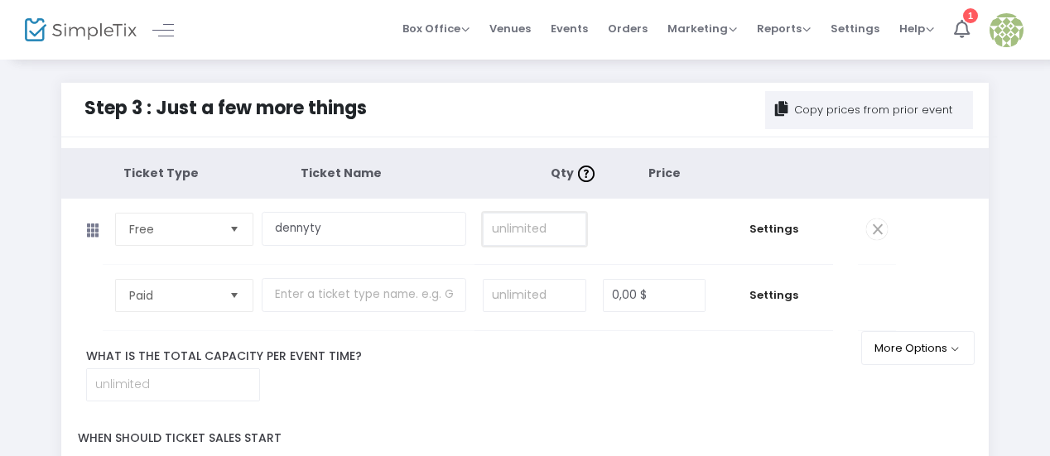
click at [522, 231] on input at bounding box center [534, 229] width 102 height 31
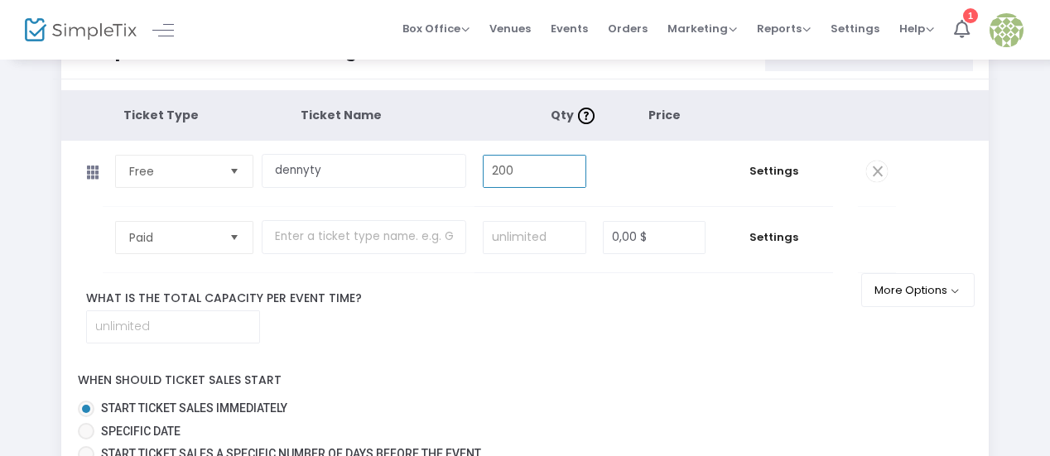
scroll to position [83, 0]
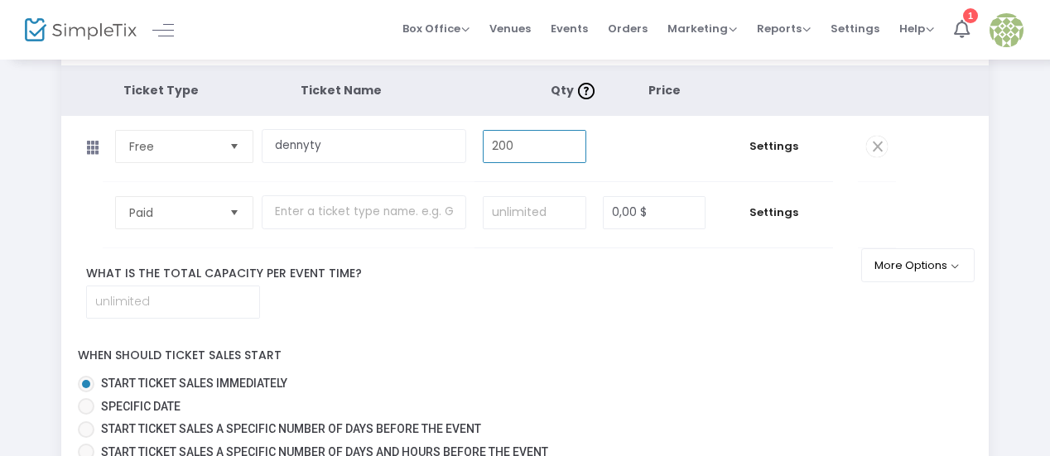
type input "198"
click at [132, 301] on input at bounding box center [173, 301] width 172 height 31
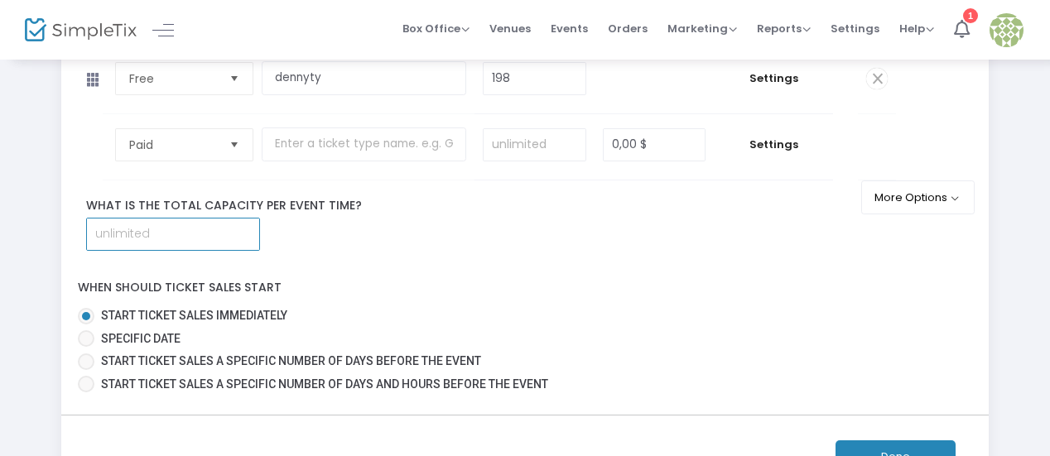
scroll to position [248, 0]
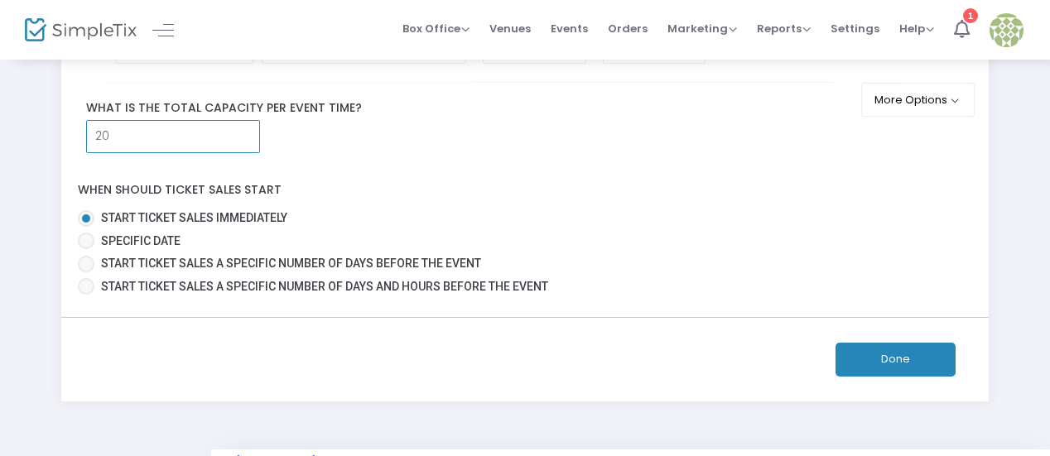
type input "20"
click at [896, 355] on button "Done" at bounding box center [895, 360] width 120 height 34
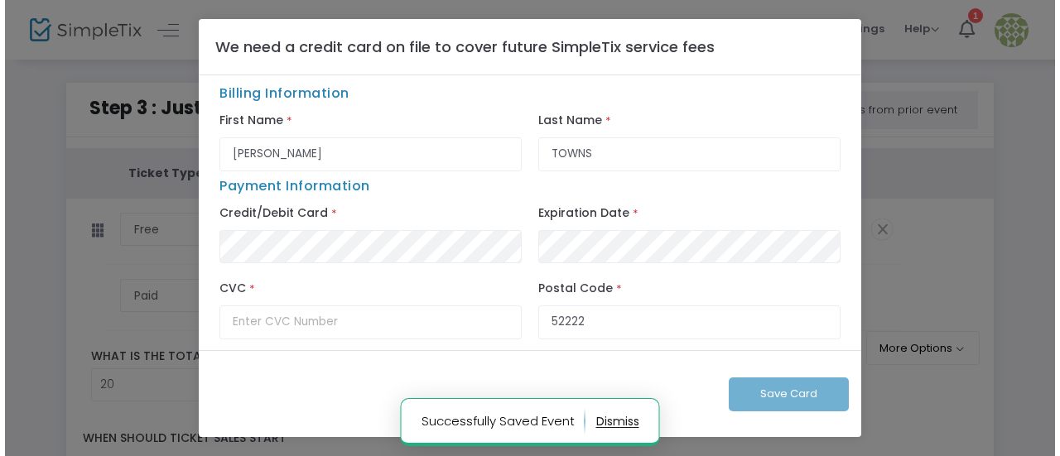
scroll to position [0, 0]
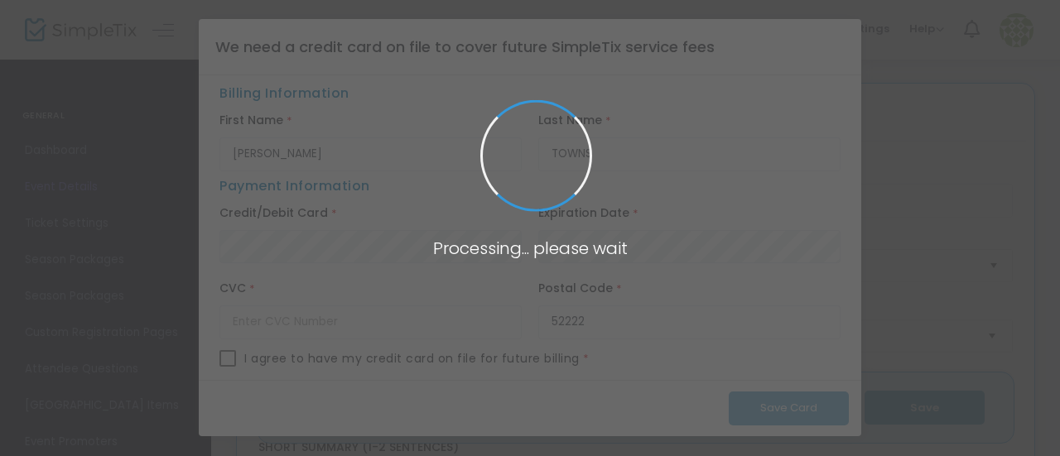
type input "Full List of Tr𝓪velocity®️ CUSTOMER™ SERVICE [GEOGRAPHIC_DATA] Contact Numbers …"
type textarea "Learn how to file a complaint with Travelocity : 📞【{[PHONE_NUMBER] }】 for vario…"
type input "Comprar boletos"
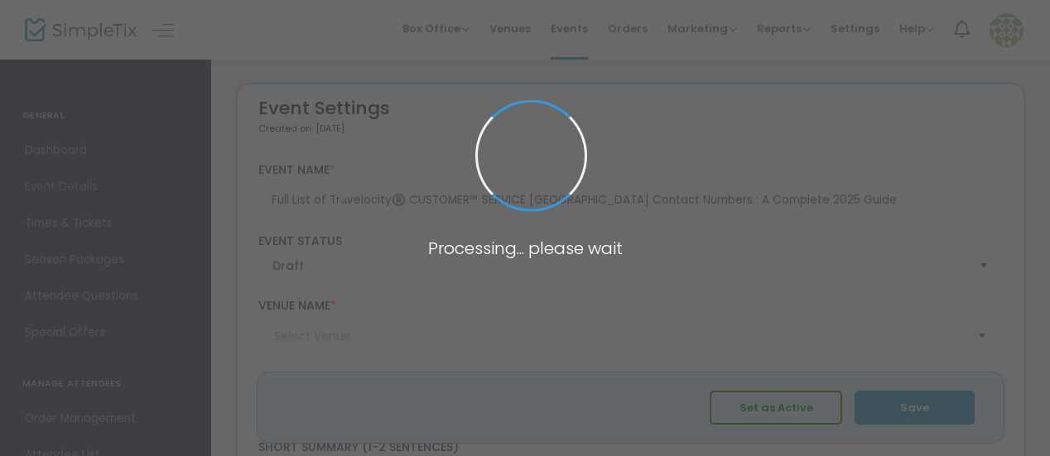
type input "[US_STATE]"
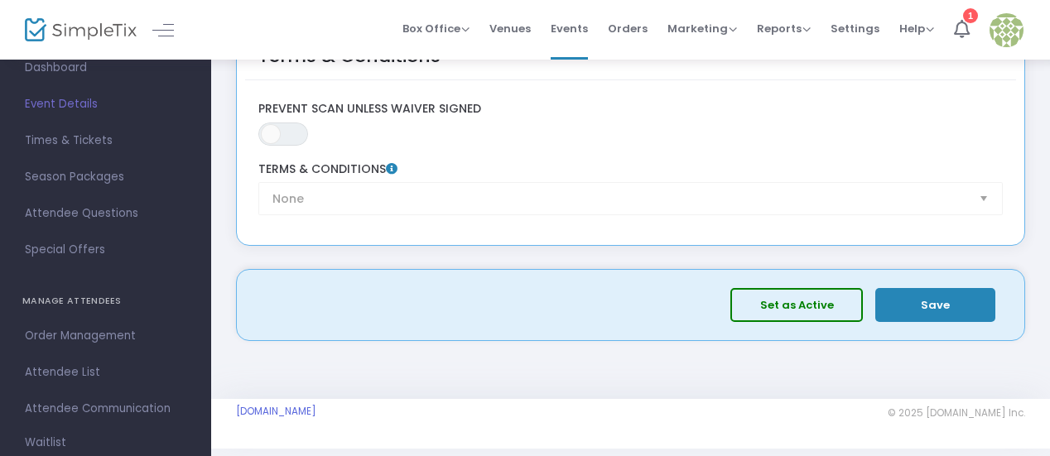
scroll to position [2769, 0]
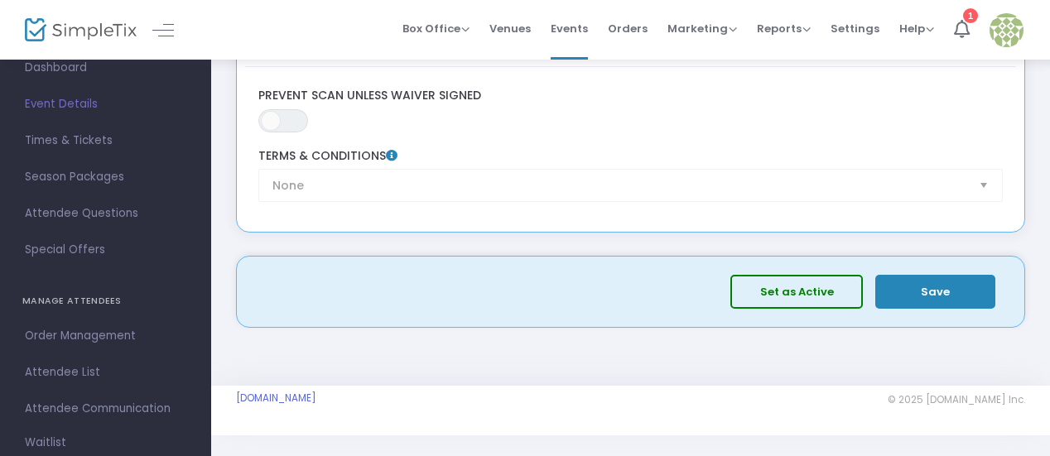
click at [949, 280] on button "Save" at bounding box center [935, 292] width 120 height 34
